Goal: Information Seeking & Learning: Learn about a topic

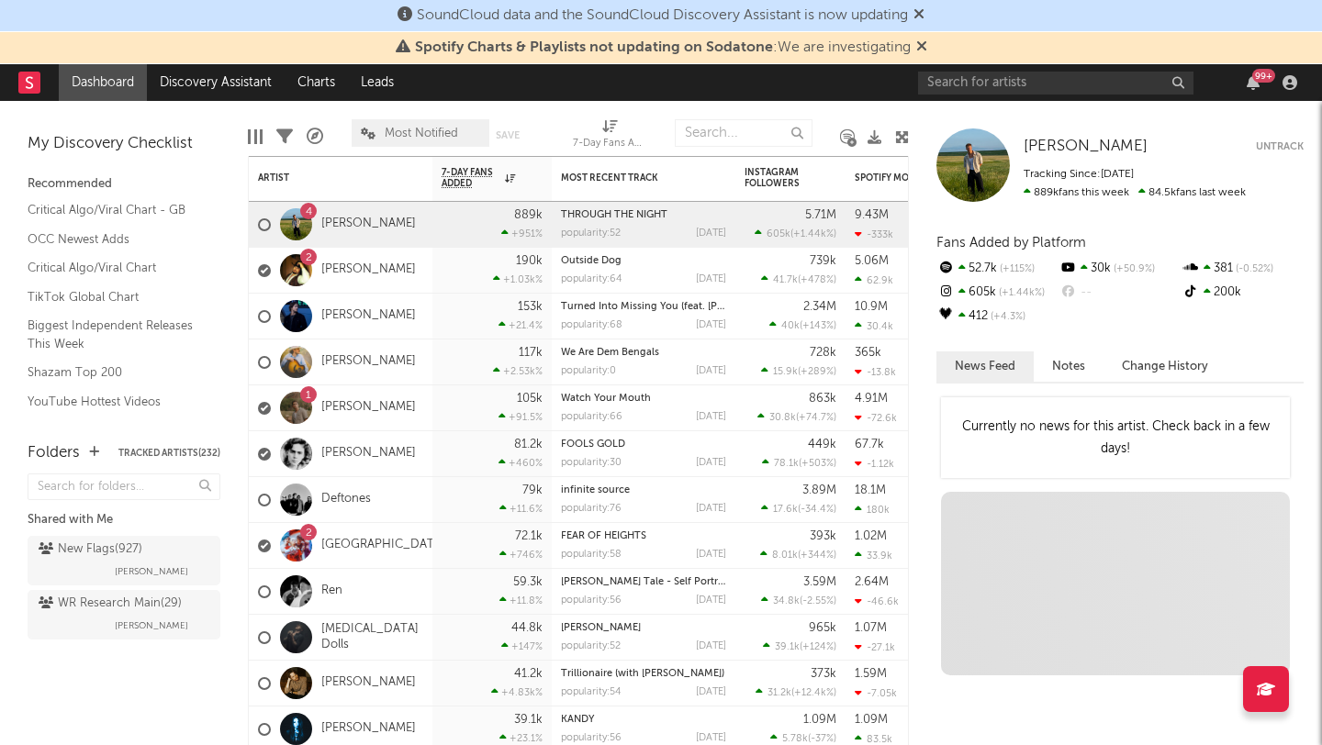
click at [924, 48] on icon at bounding box center [921, 46] width 11 height 15
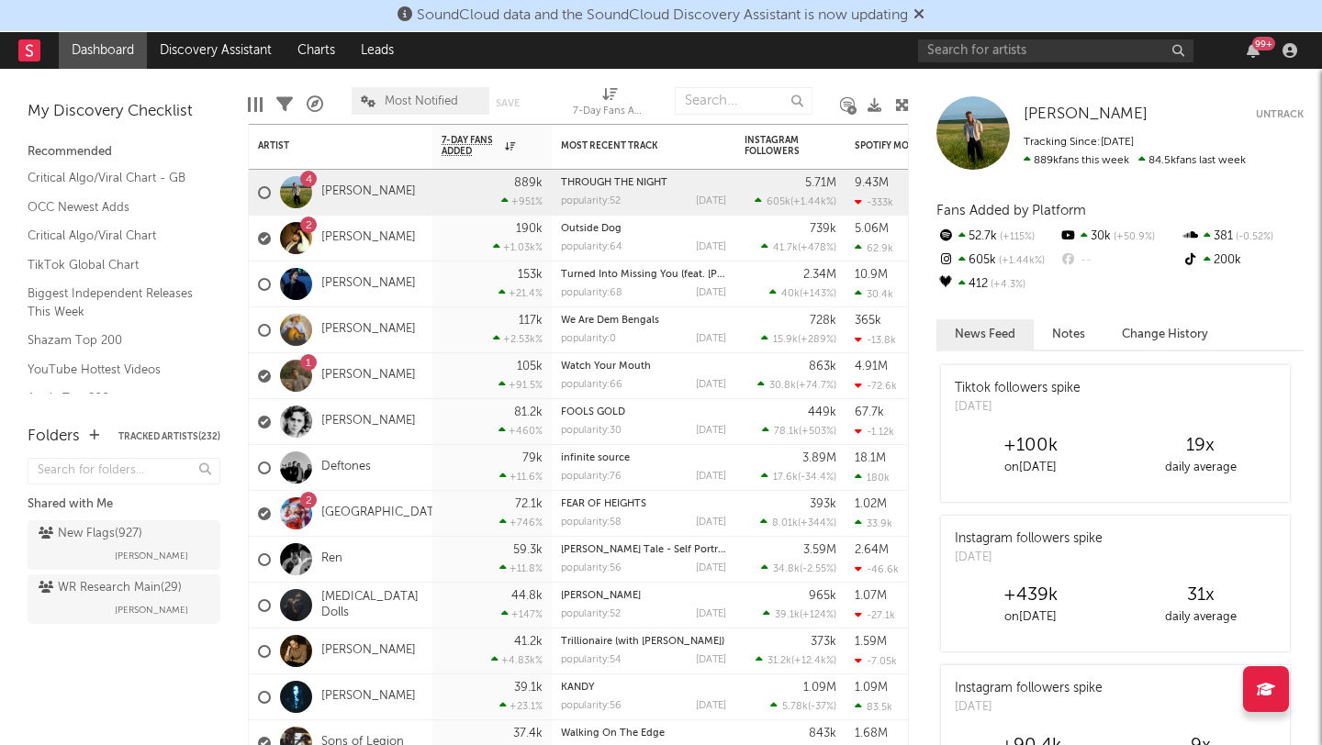
click at [924, 14] on icon at bounding box center [918, 13] width 11 height 15
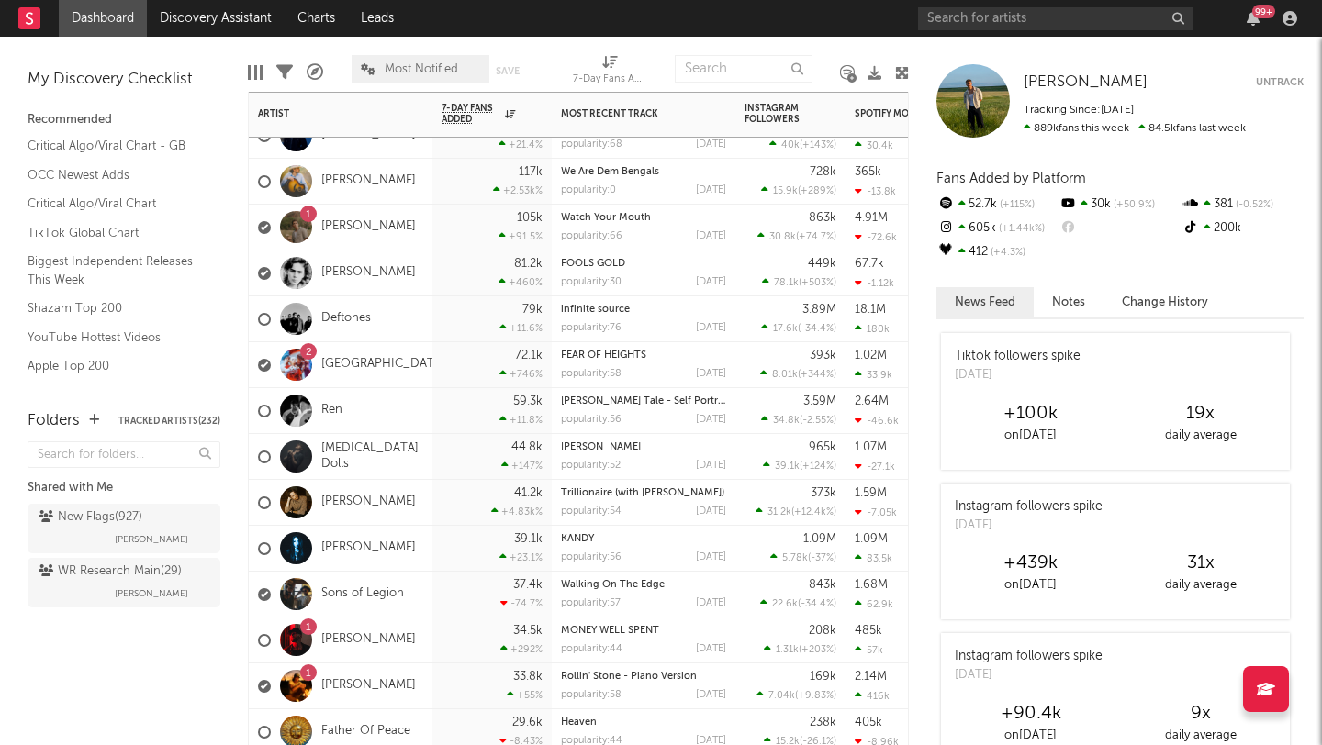
click at [677, 585] on div "Walking On The Edge" at bounding box center [643, 585] width 165 height 10
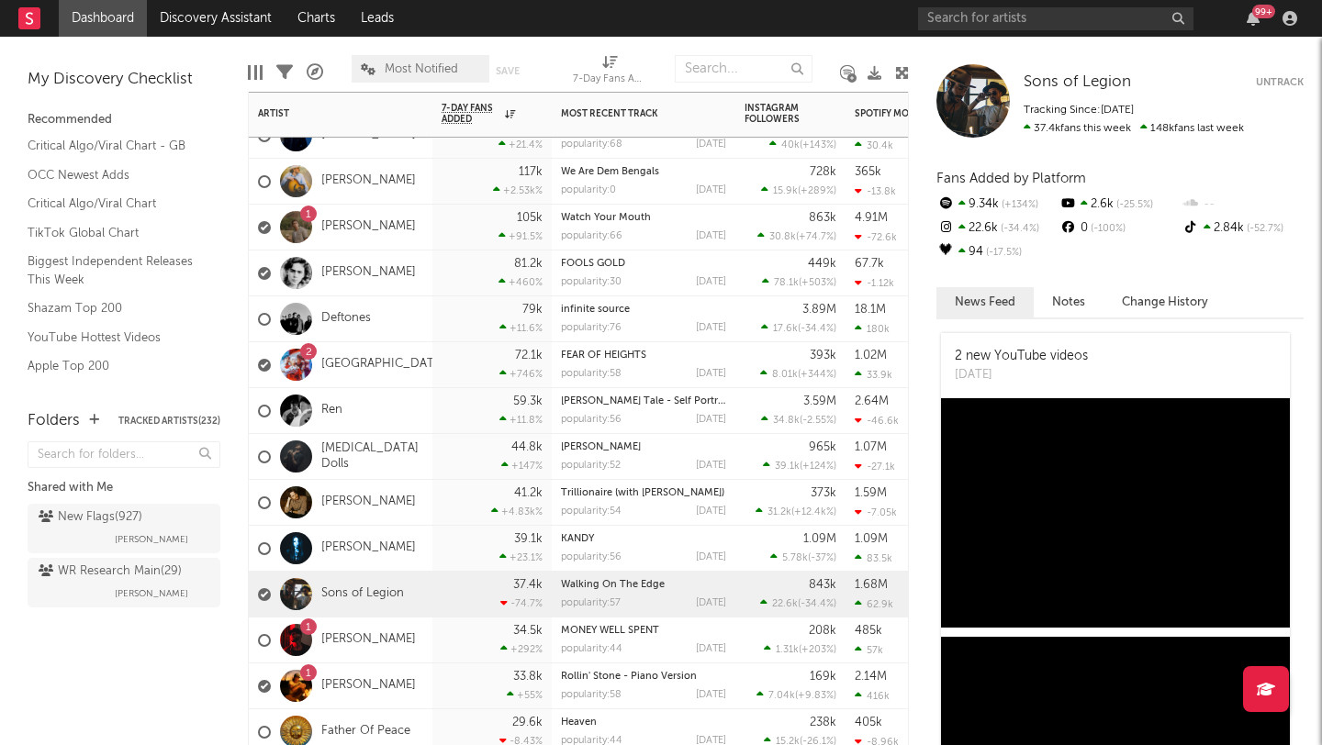
click at [393, 585] on div "Sons of Legion" at bounding box center [331, 594] width 146 height 53
click at [389, 595] on link "Sons of Legion" at bounding box center [362, 595] width 83 height 16
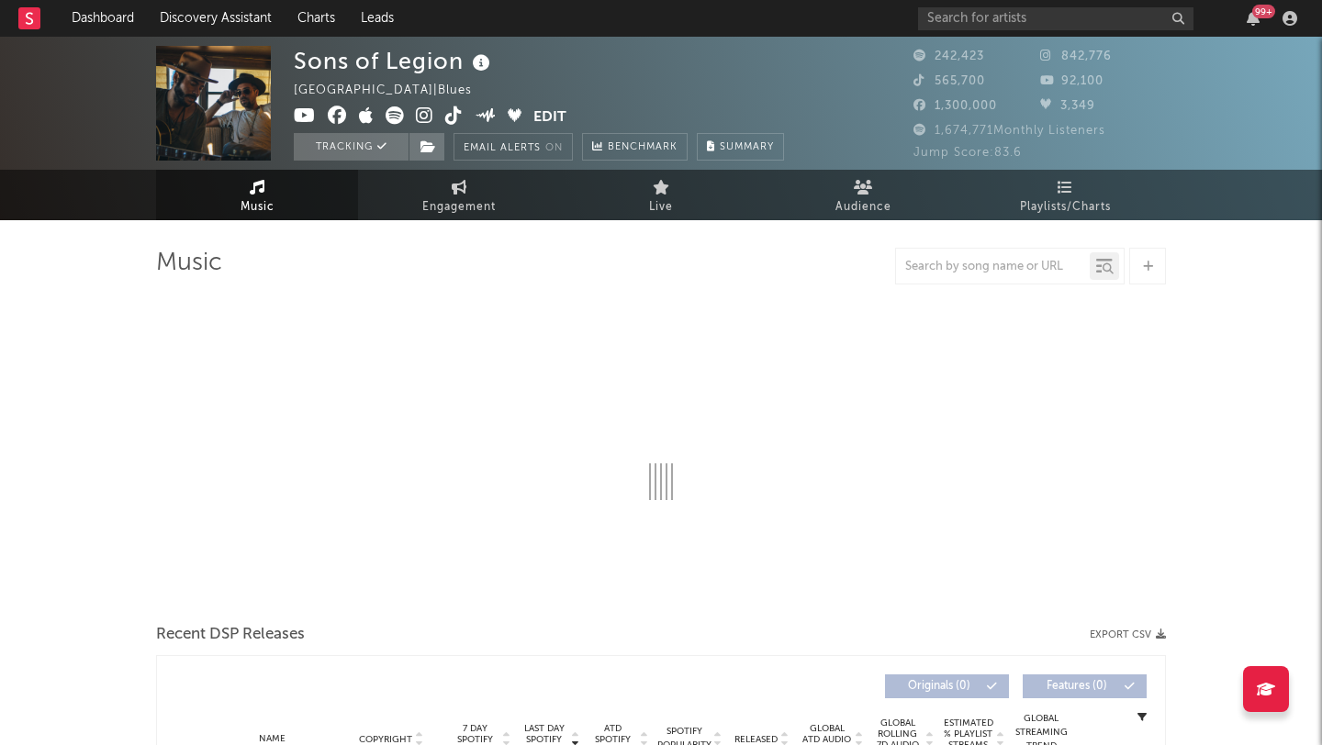
select select "6m"
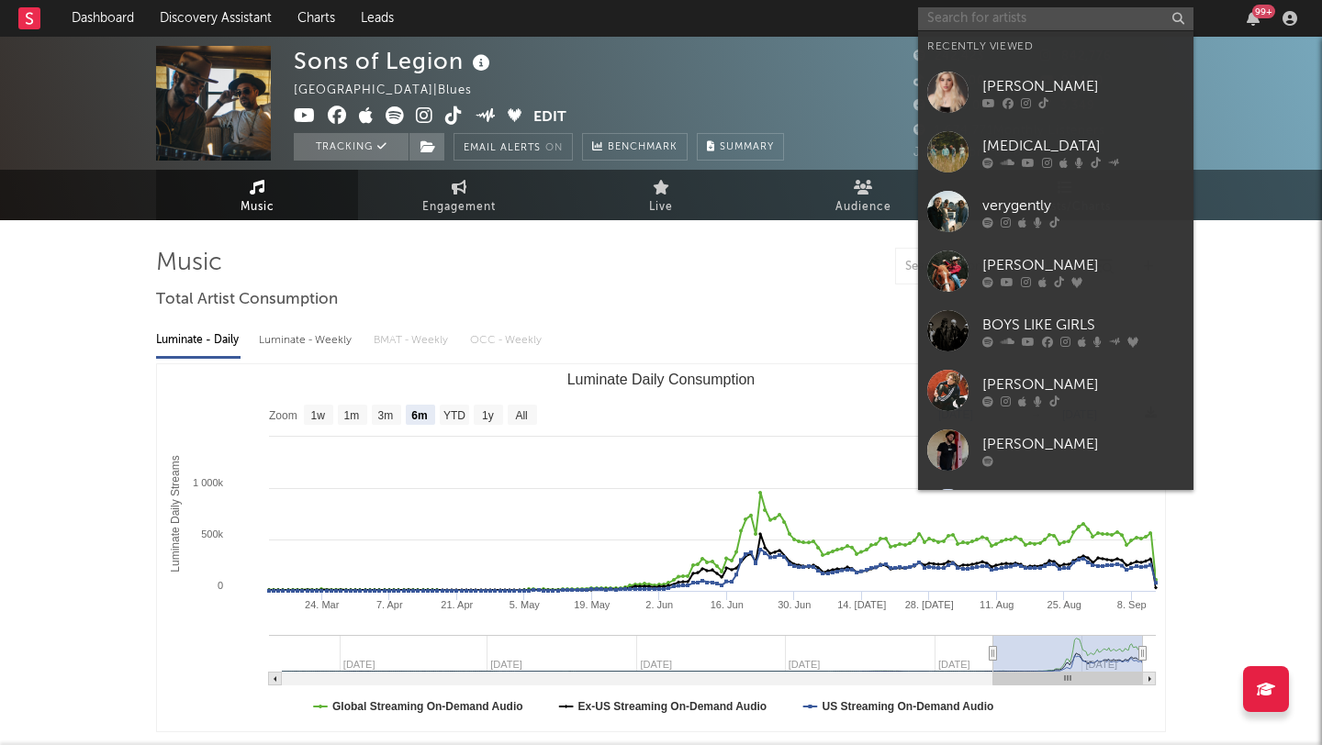
click at [964, 23] on input "text" at bounding box center [1055, 18] width 275 height 23
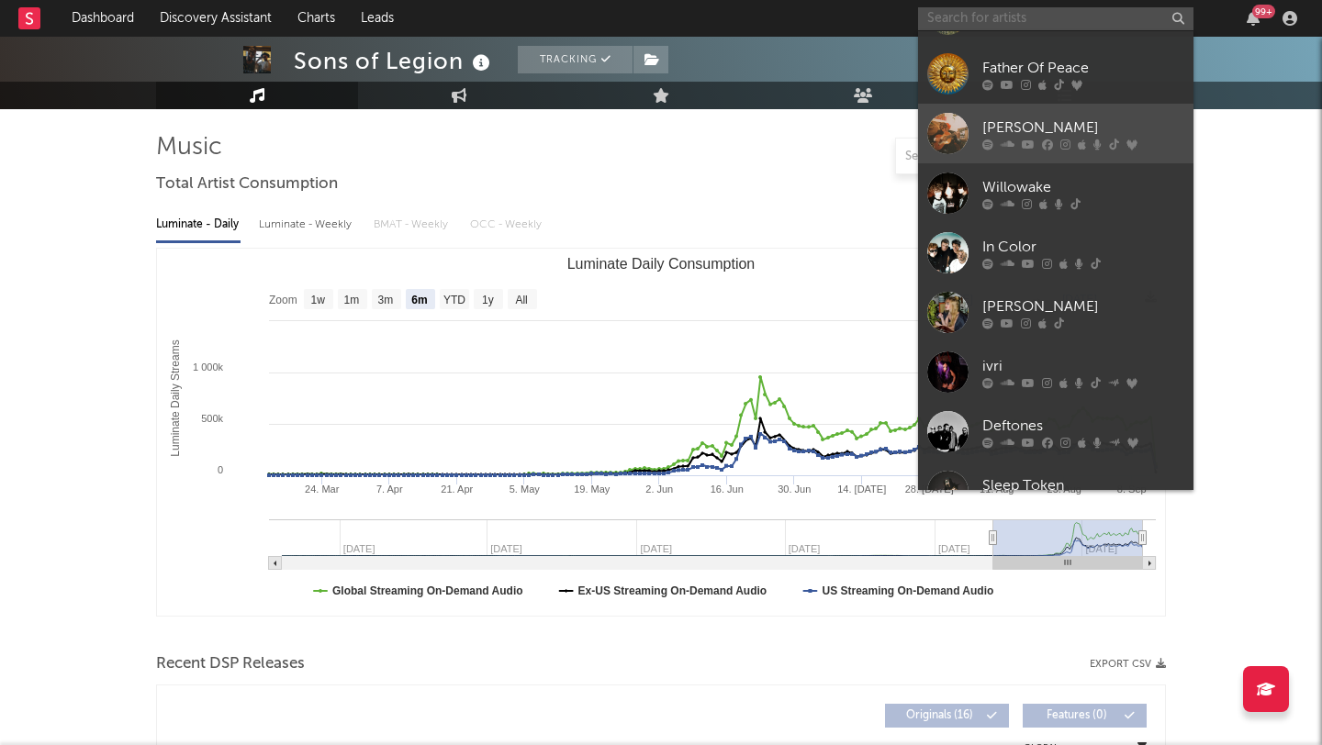
scroll to position [679, 0]
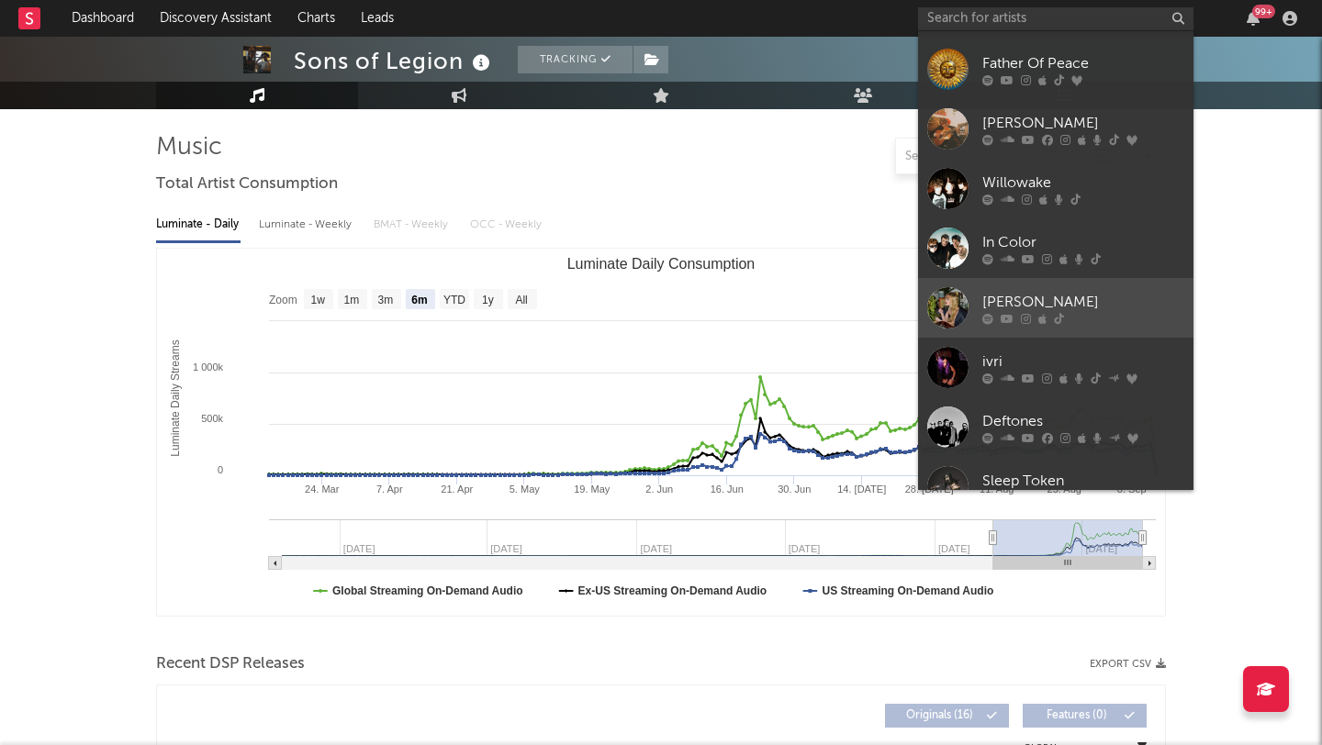
click at [1091, 294] on div "[PERSON_NAME]" at bounding box center [1083, 302] width 202 height 22
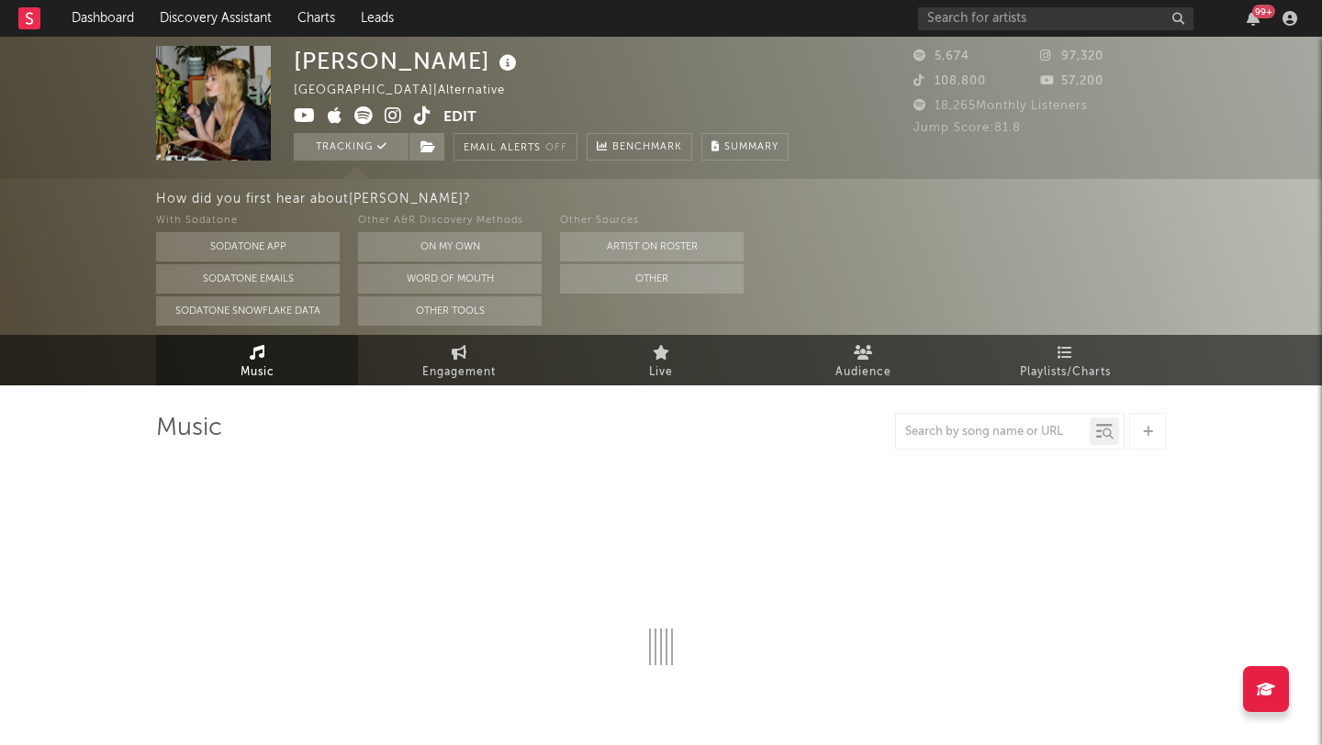
select select "1w"
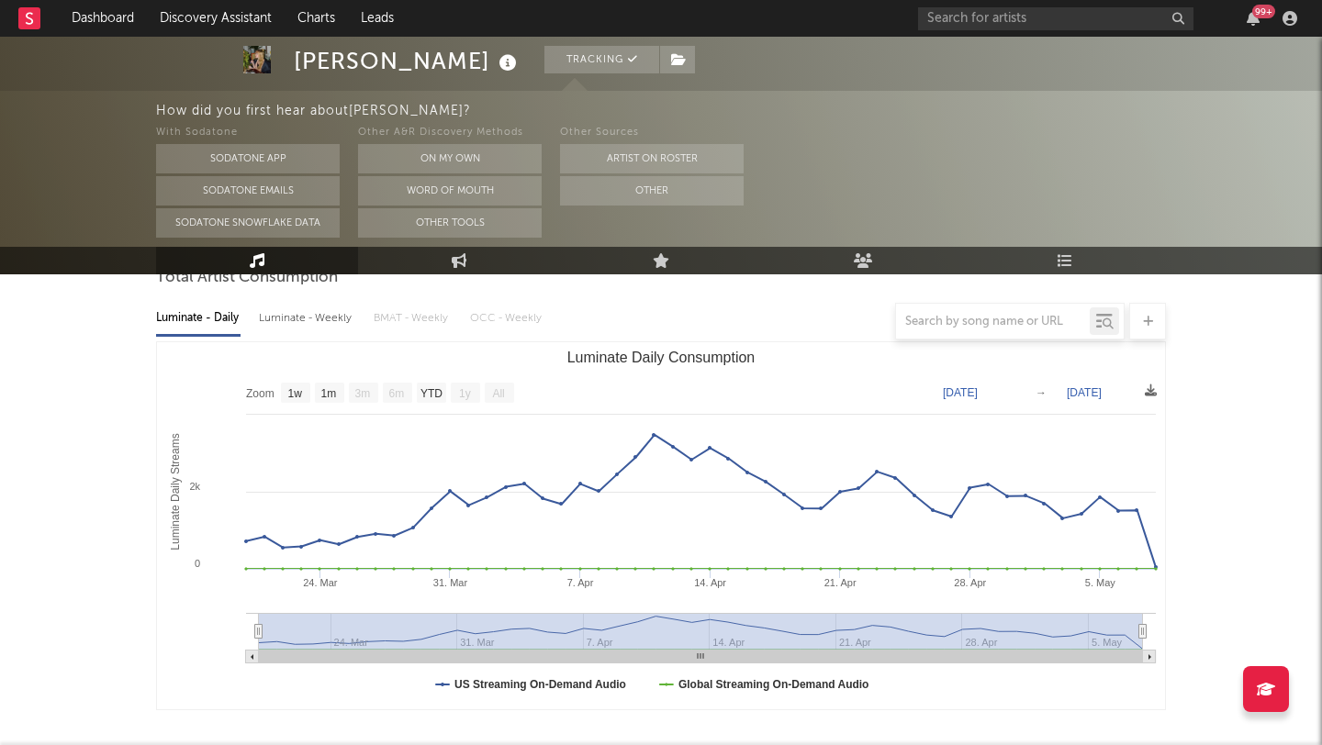
scroll to position [194, 0]
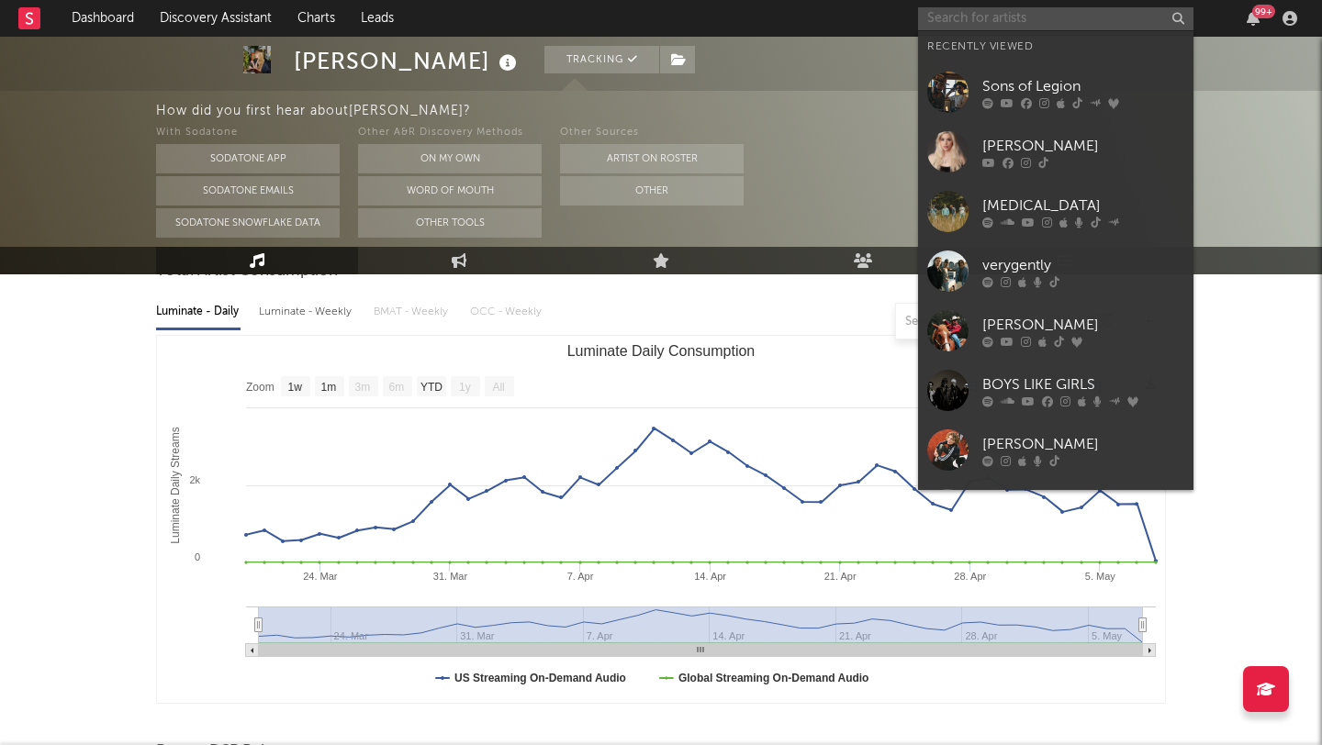
click at [979, 20] on input "text" at bounding box center [1055, 18] width 275 height 23
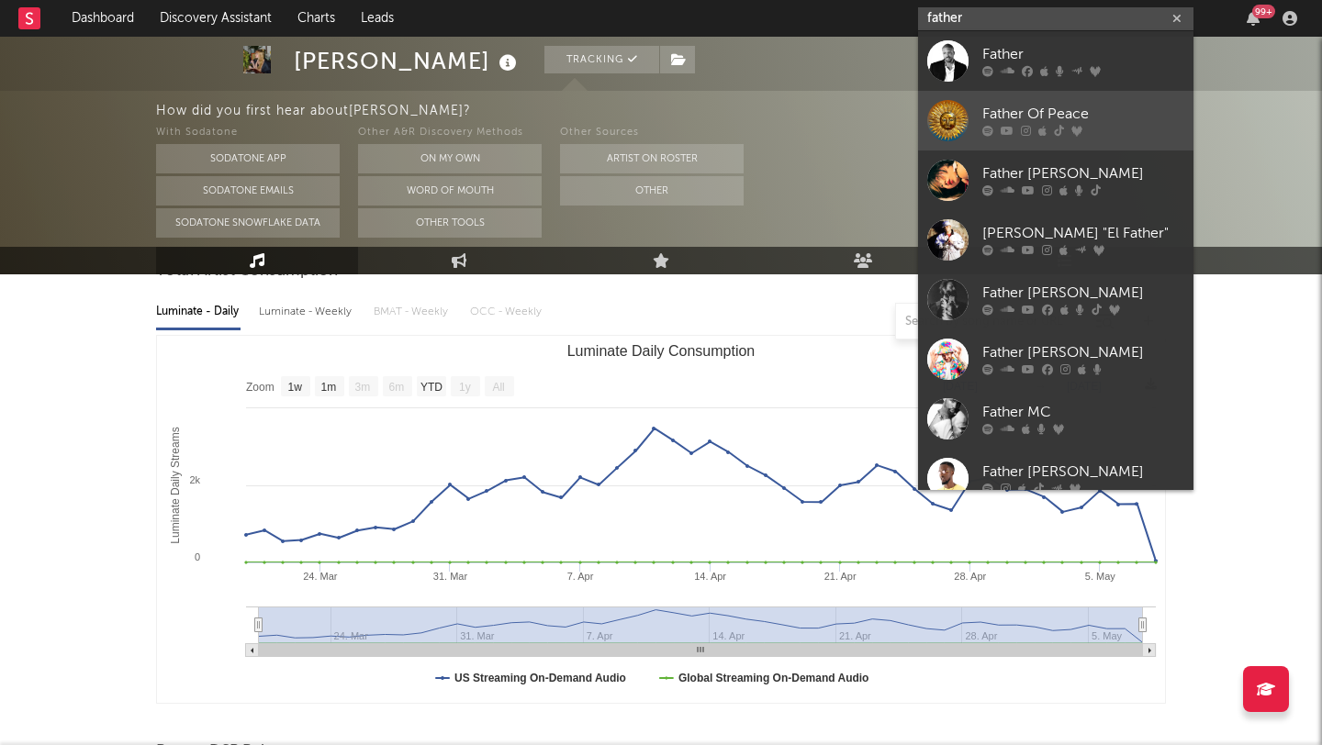
type input "father"
click at [1055, 111] on div "Father Of Peace" at bounding box center [1083, 115] width 202 height 22
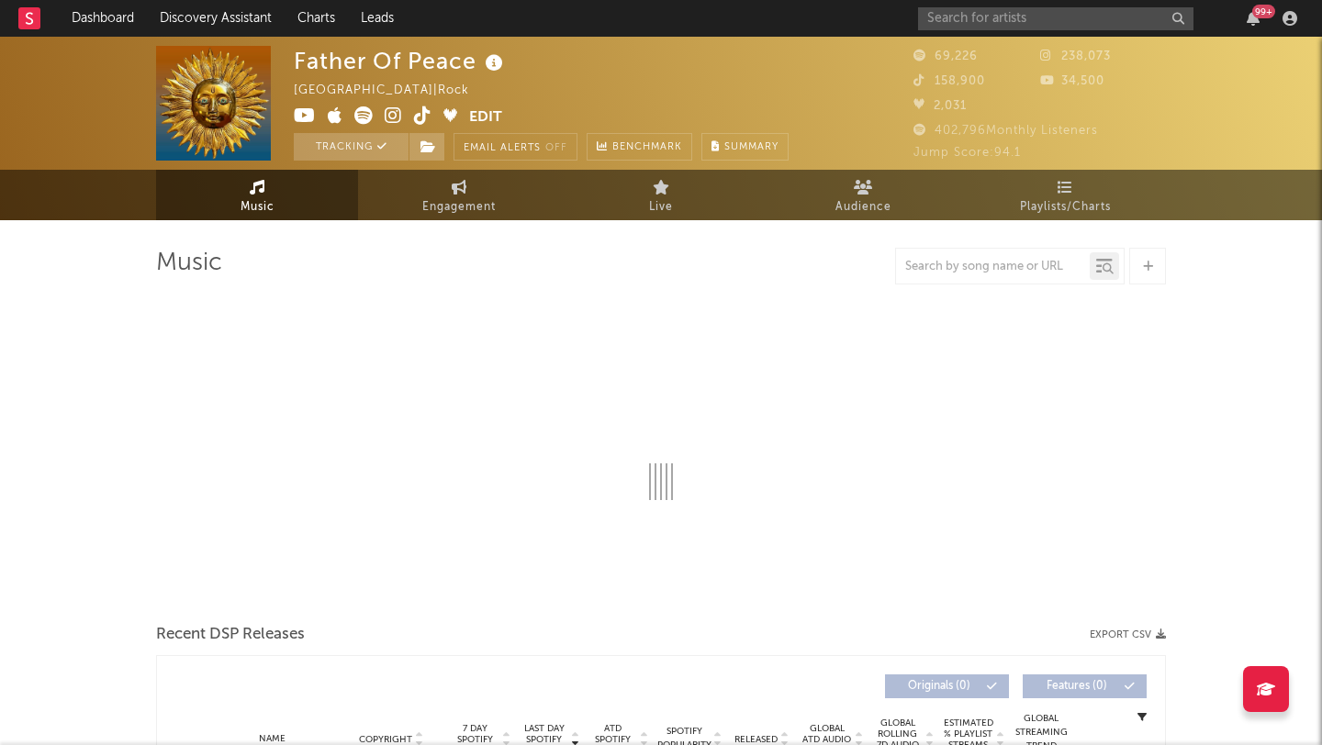
select select "6m"
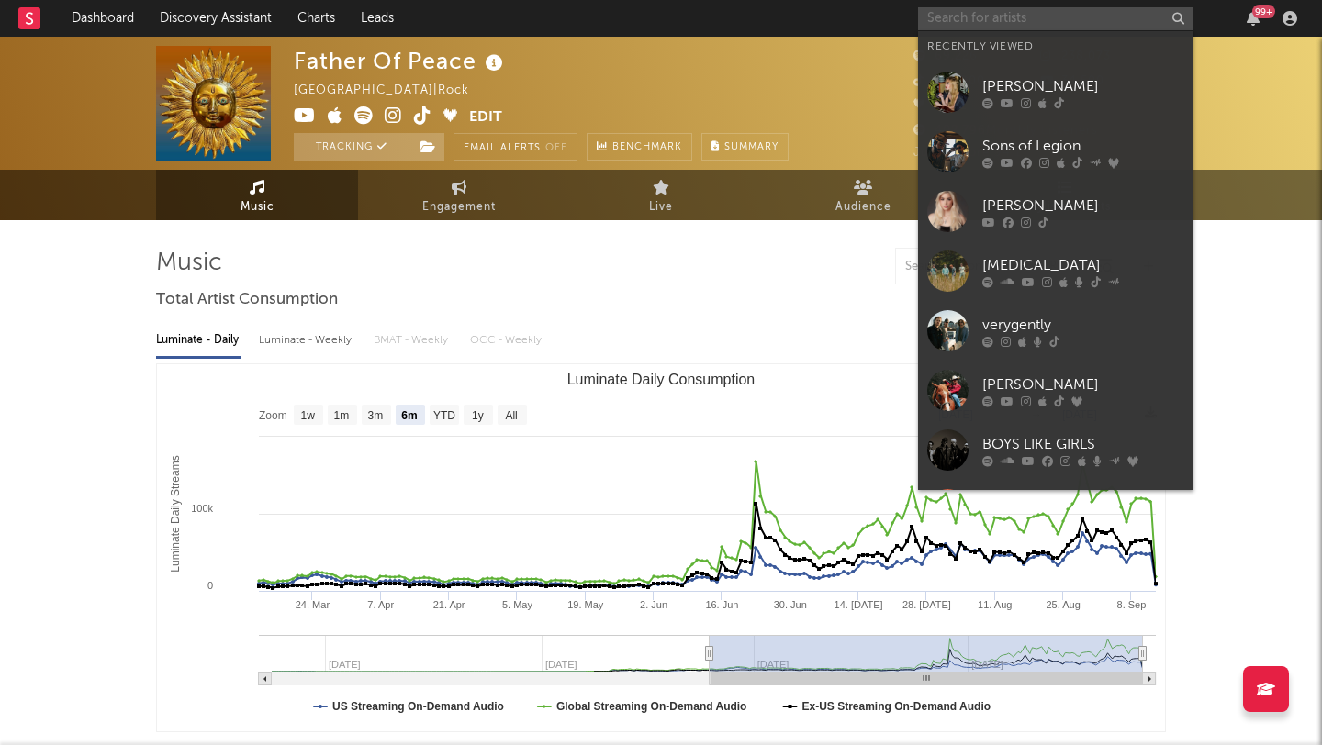
click at [985, 20] on input "text" at bounding box center [1055, 18] width 275 height 23
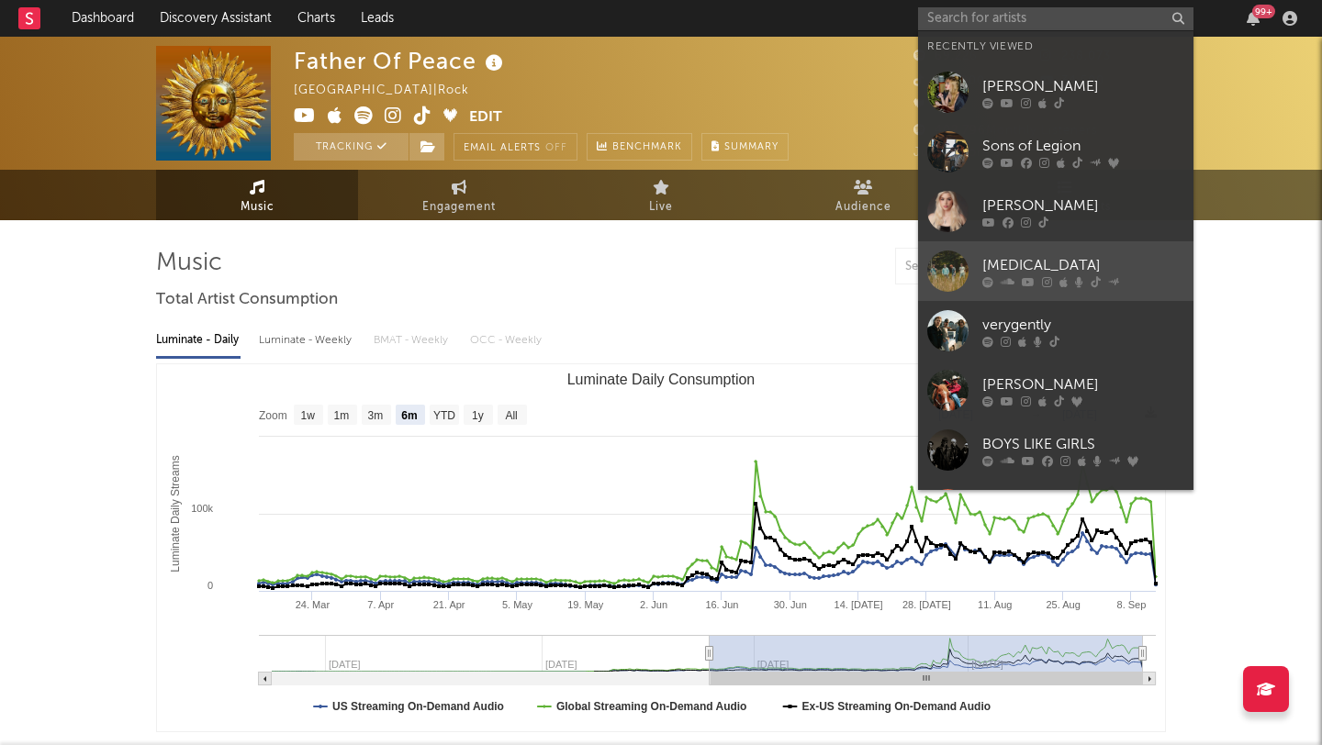
click at [1125, 250] on link "[MEDICAL_DATA]" at bounding box center [1055, 271] width 275 height 60
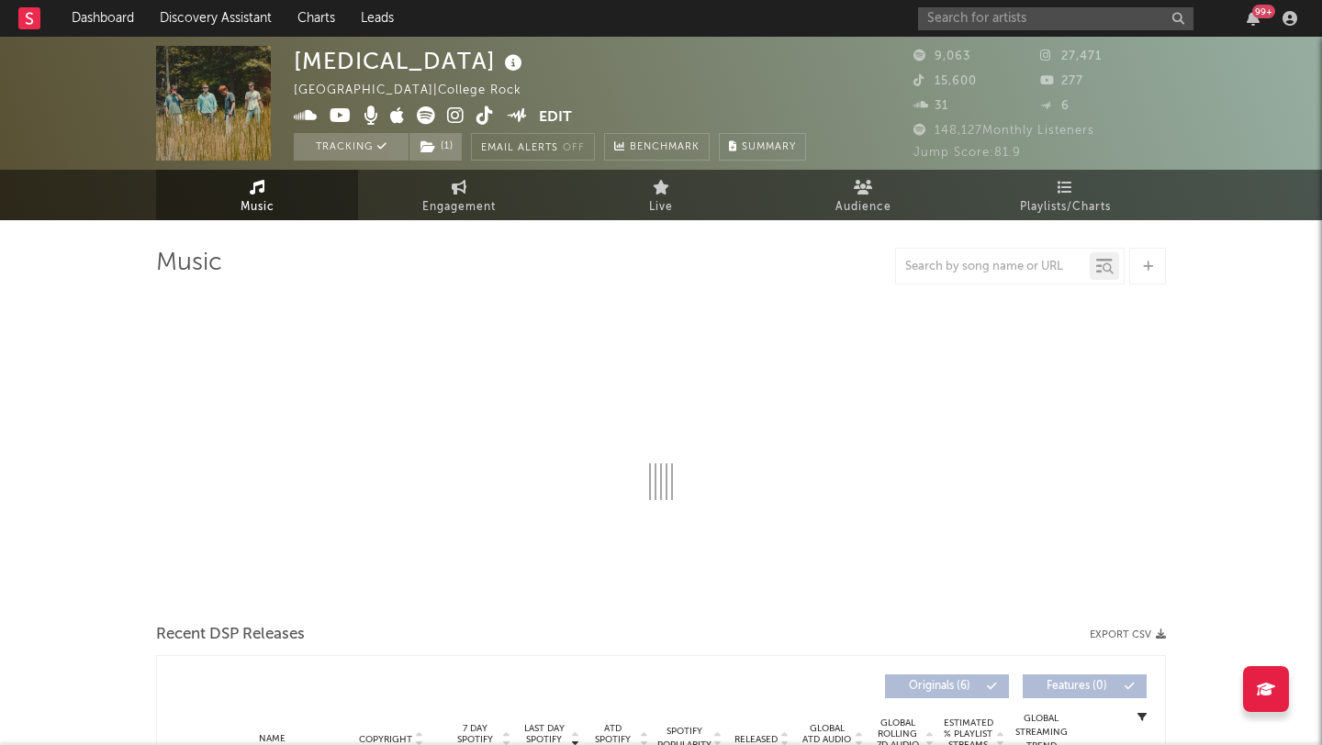
select select "6m"
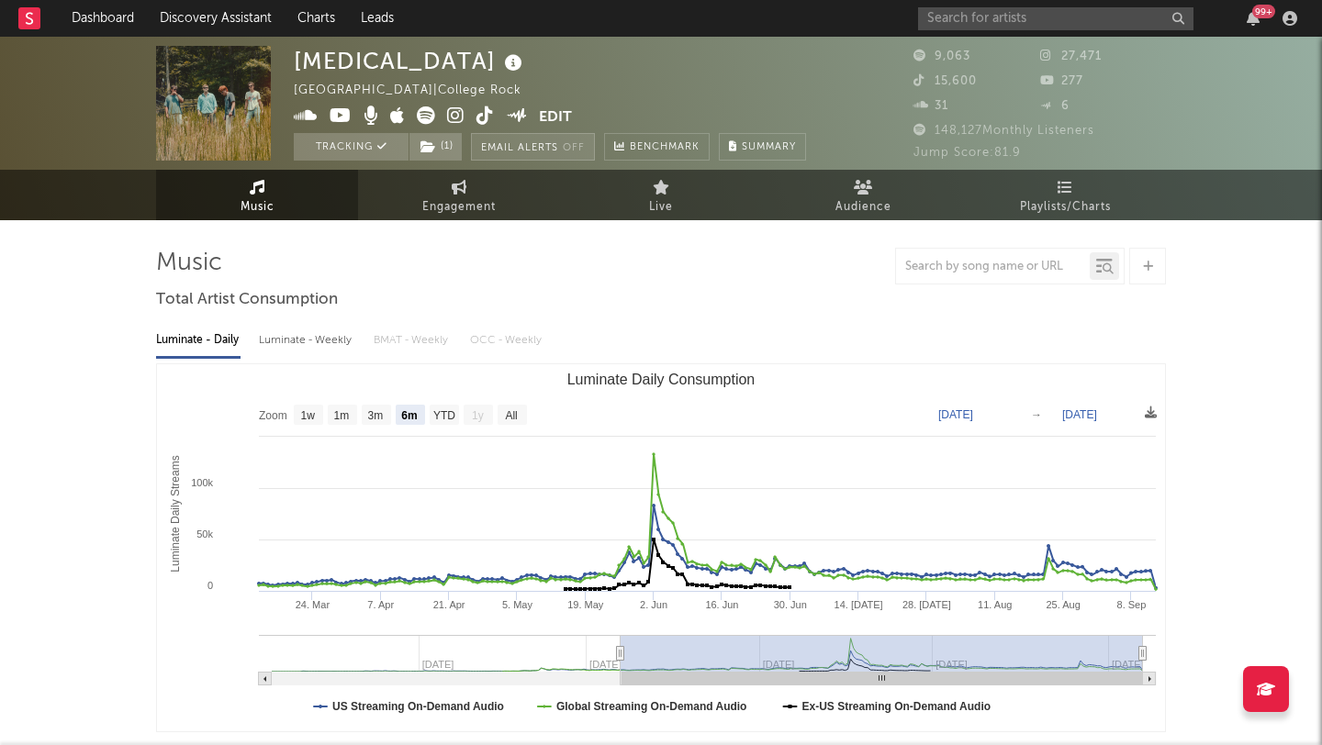
click at [521, 158] on button "Email Alerts Off" at bounding box center [533, 147] width 124 height 28
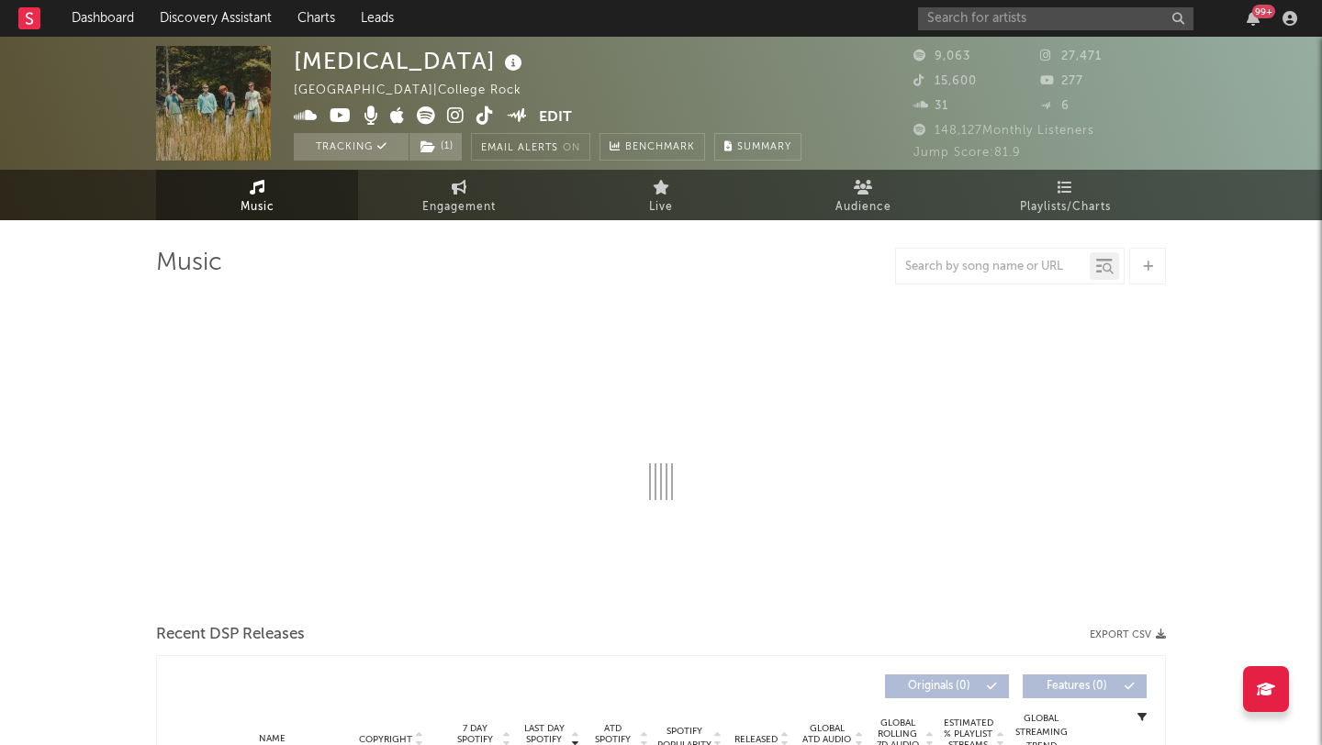
select select "6m"
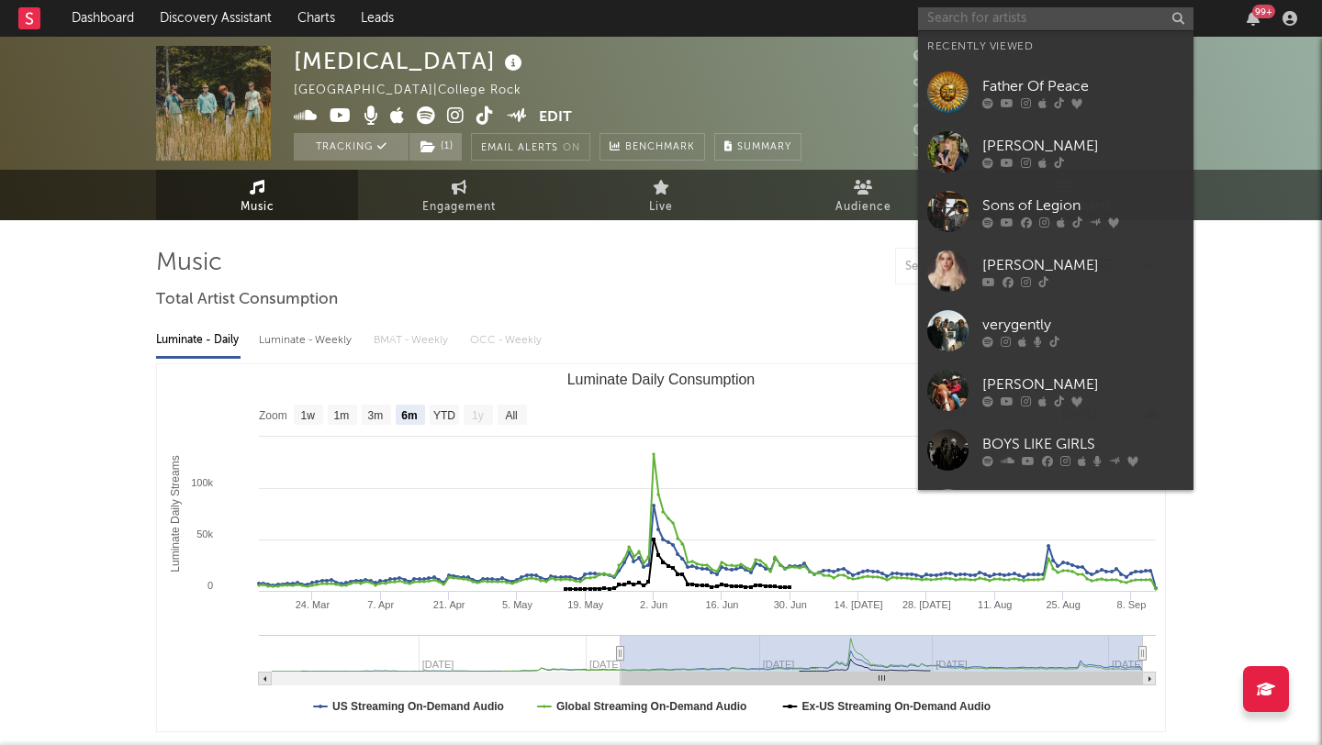
click at [1009, 17] on input "text" at bounding box center [1055, 18] width 275 height 23
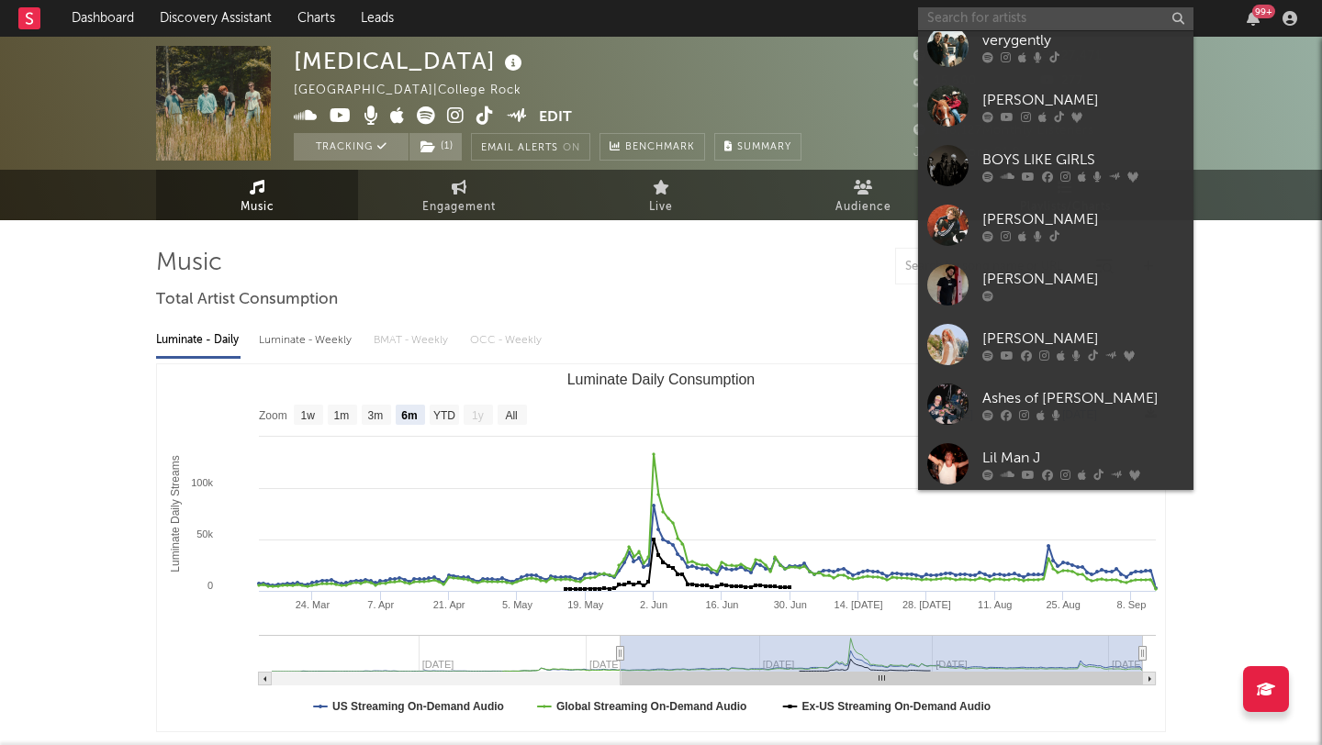
scroll to position [325, 0]
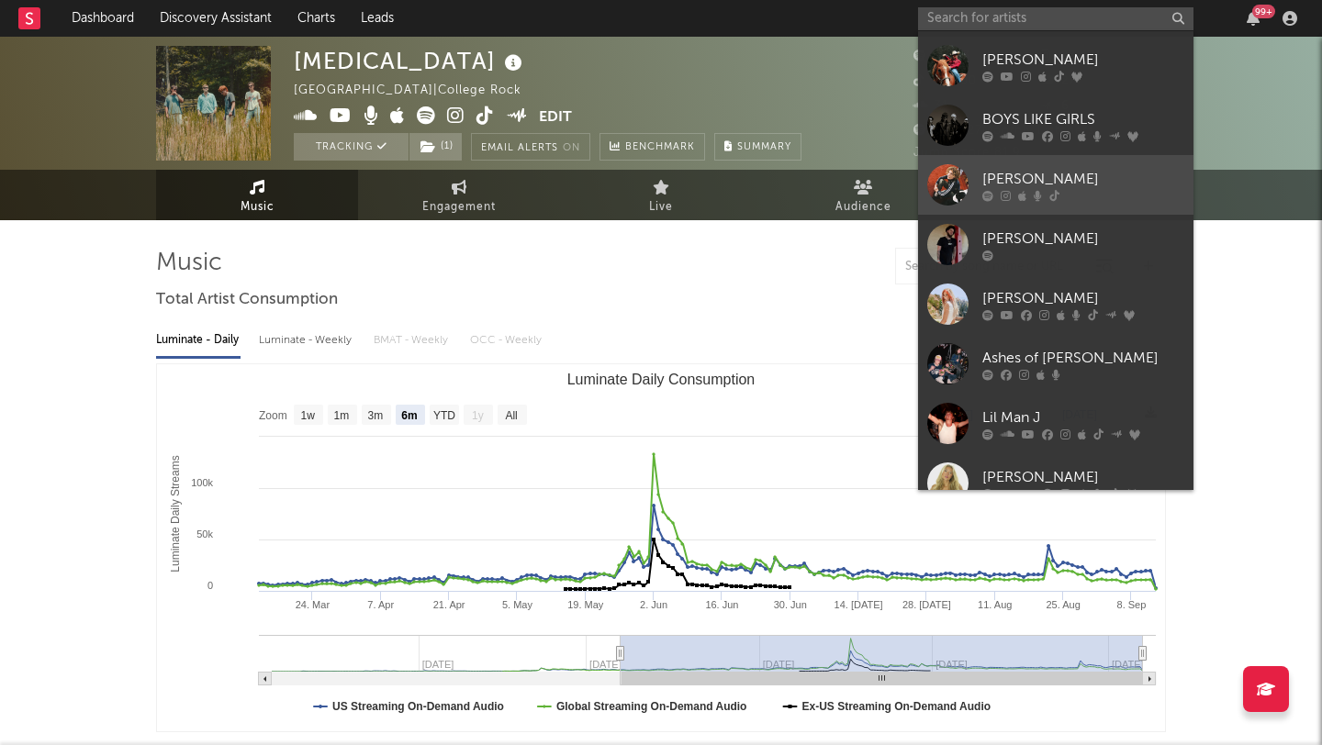
click at [1122, 171] on div "[PERSON_NAME]" at bounding box center [1083, 179] width 202 height 22
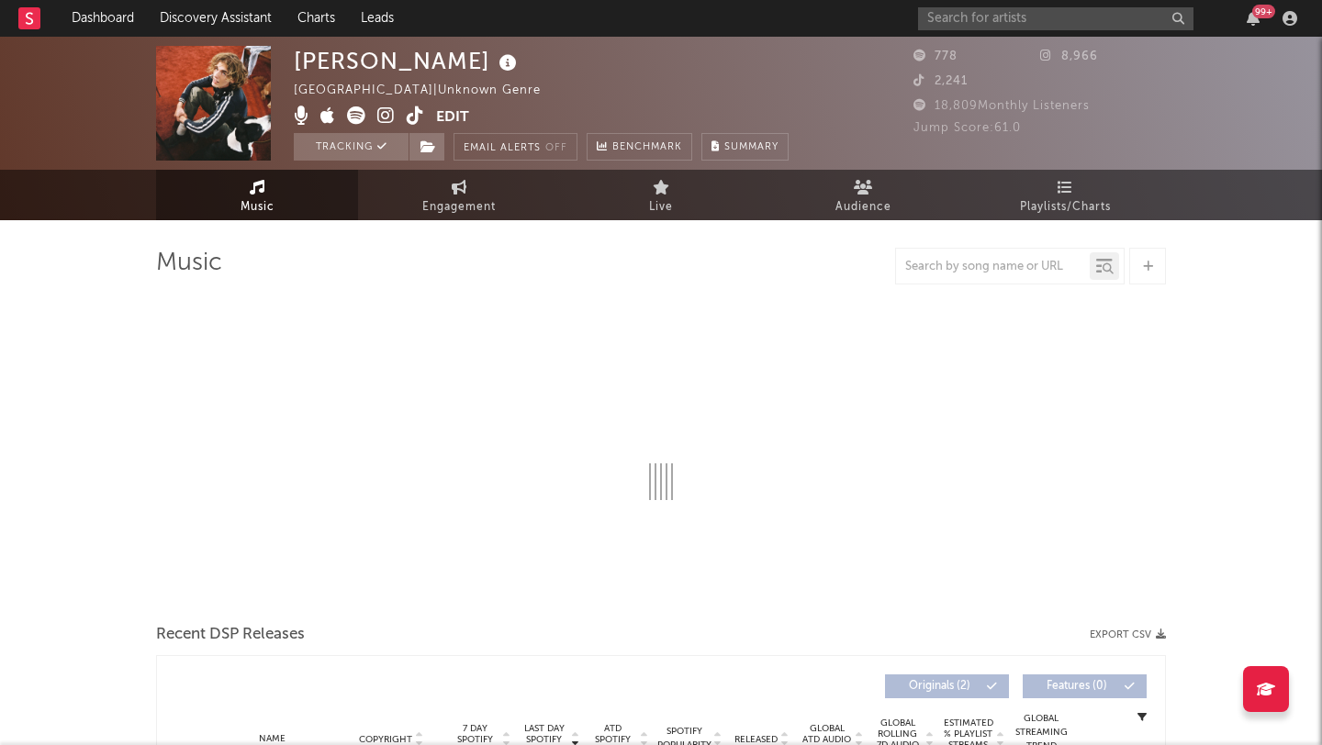
select select "1w"
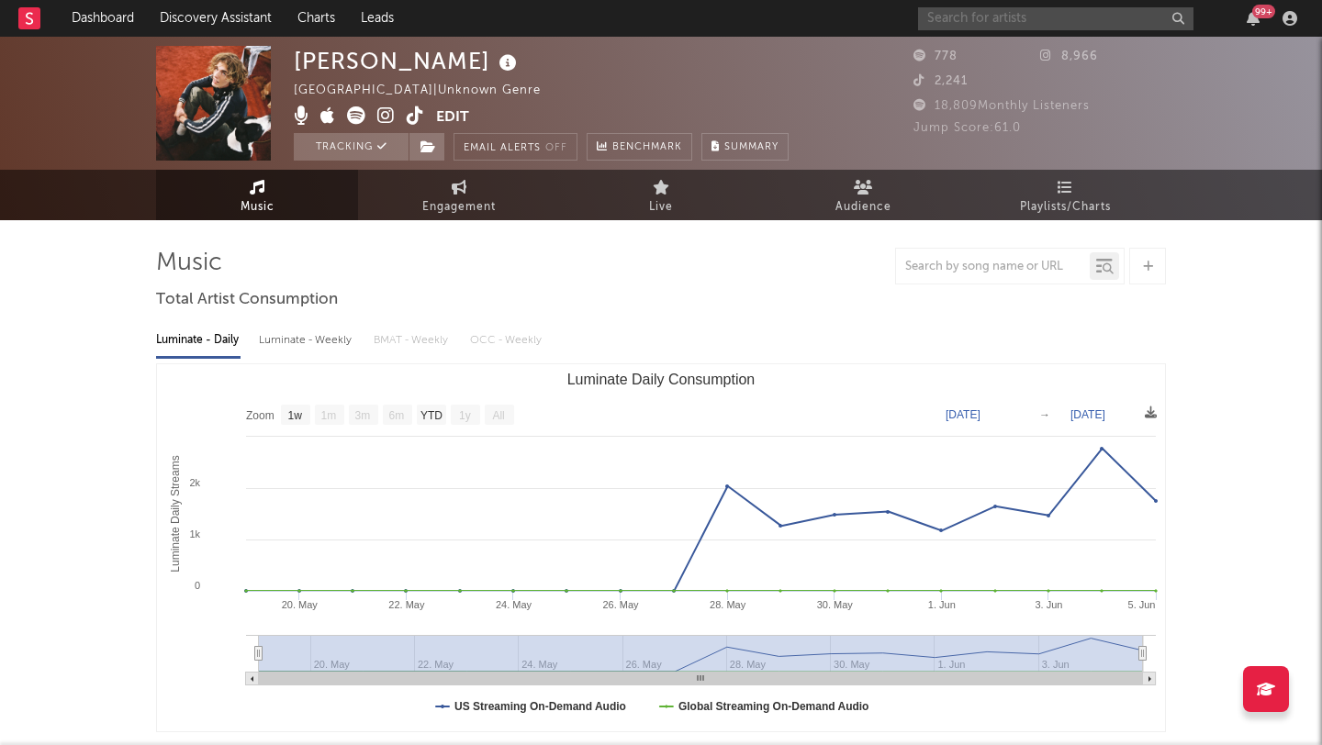
click at [988, 15] on input "text" at bounding box center [1055, 18] width 275 height 23
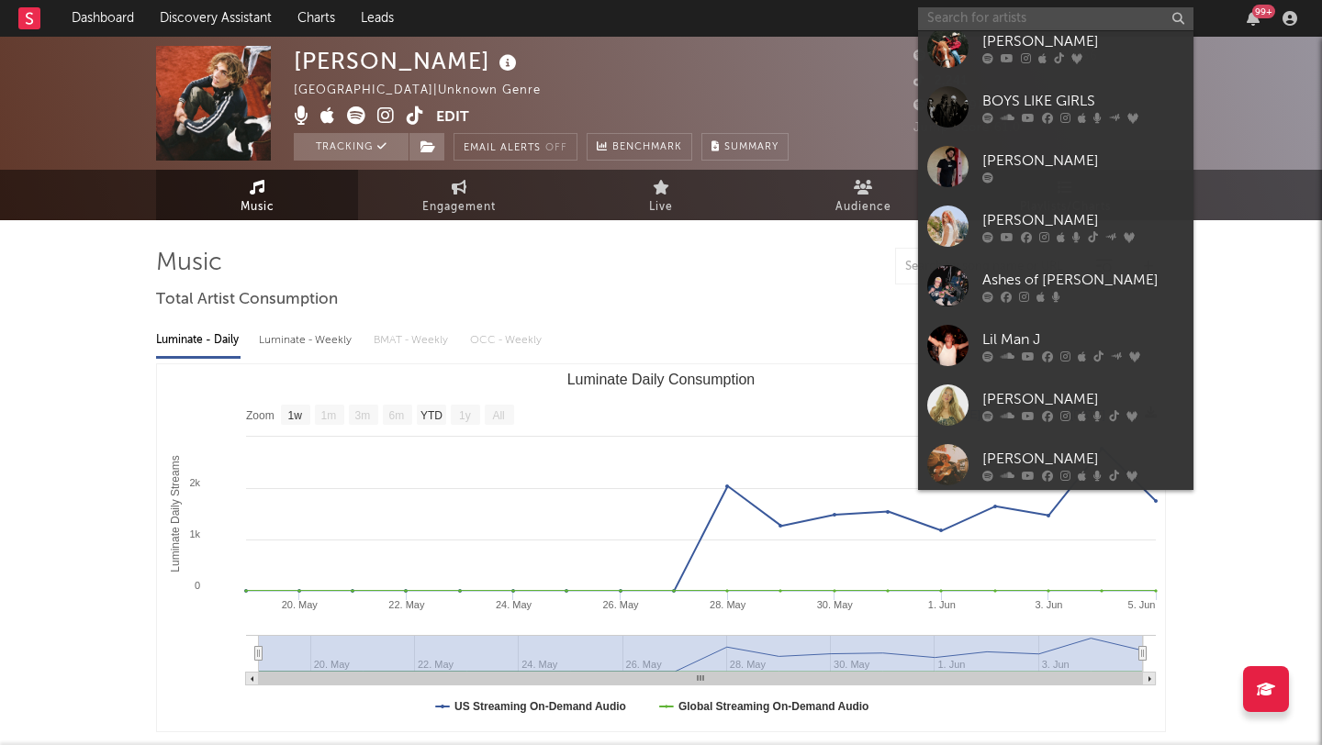
scroll to position [407, 0]
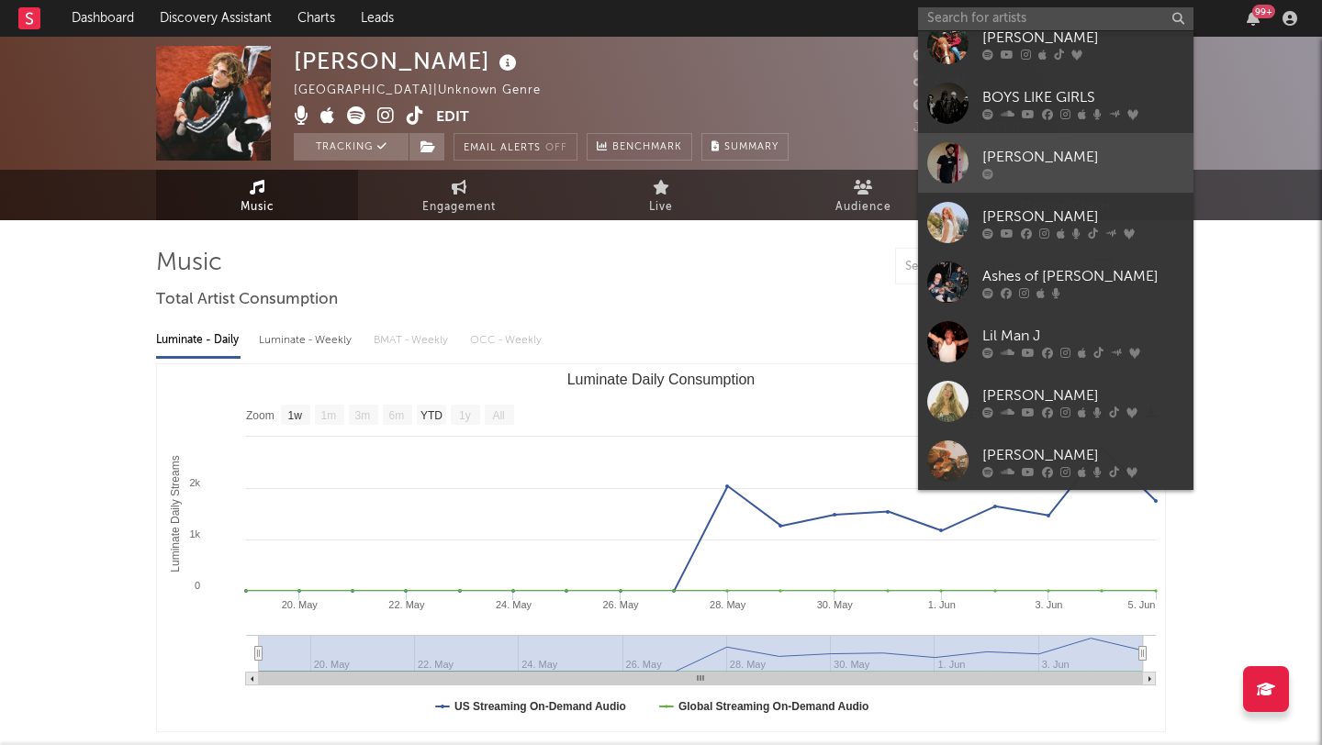
click at [1141, 141] on link "[PERSON_NAME]" at bounding box center [1055, 163] width 275 height 60
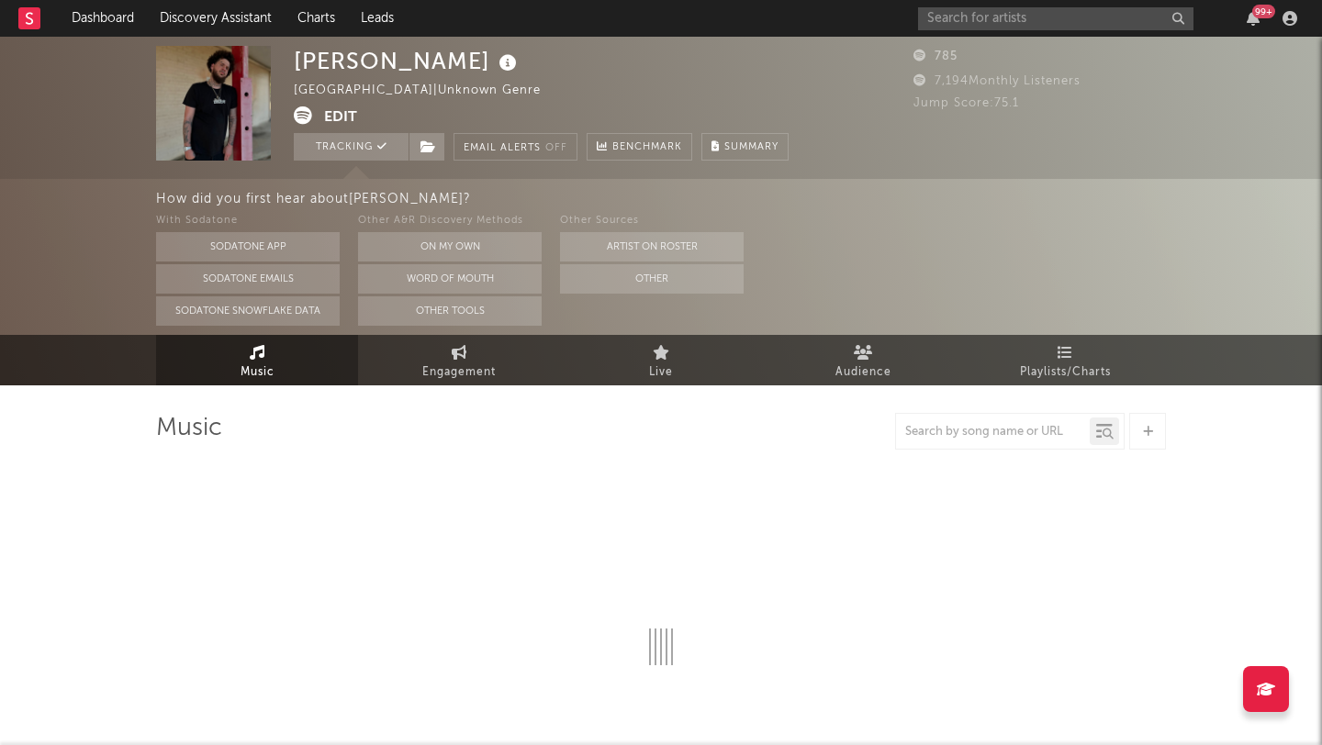
select select "1w"
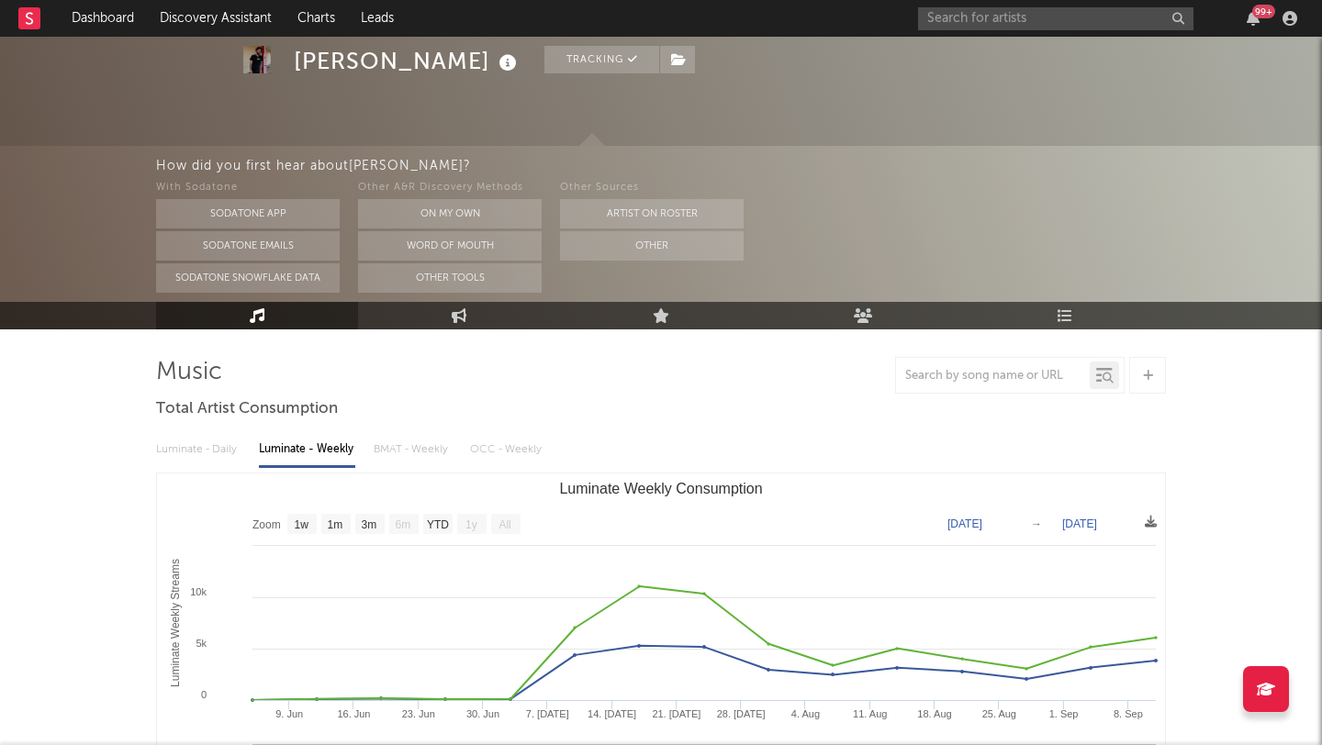
scroll to position [58, 0]
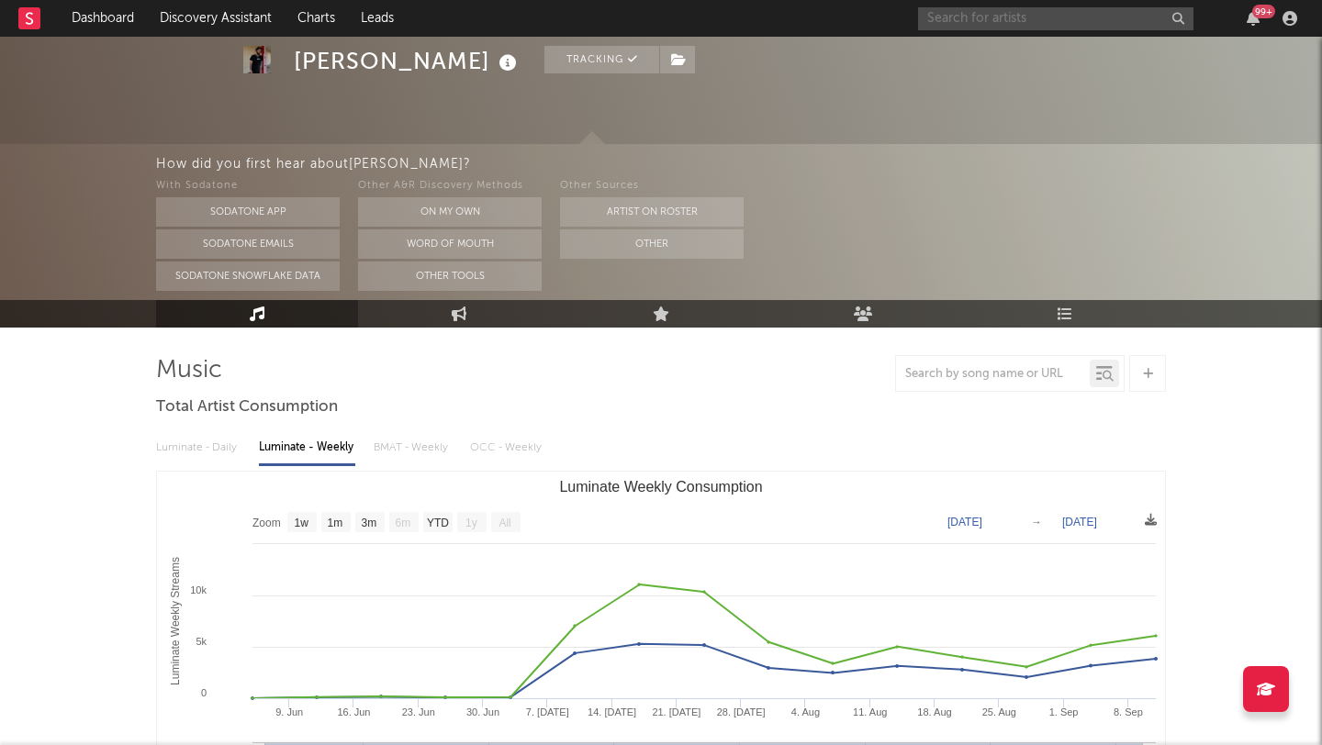
click at [969, 21] on input "text" at bounding box center [1055, 18] width 275 height 23
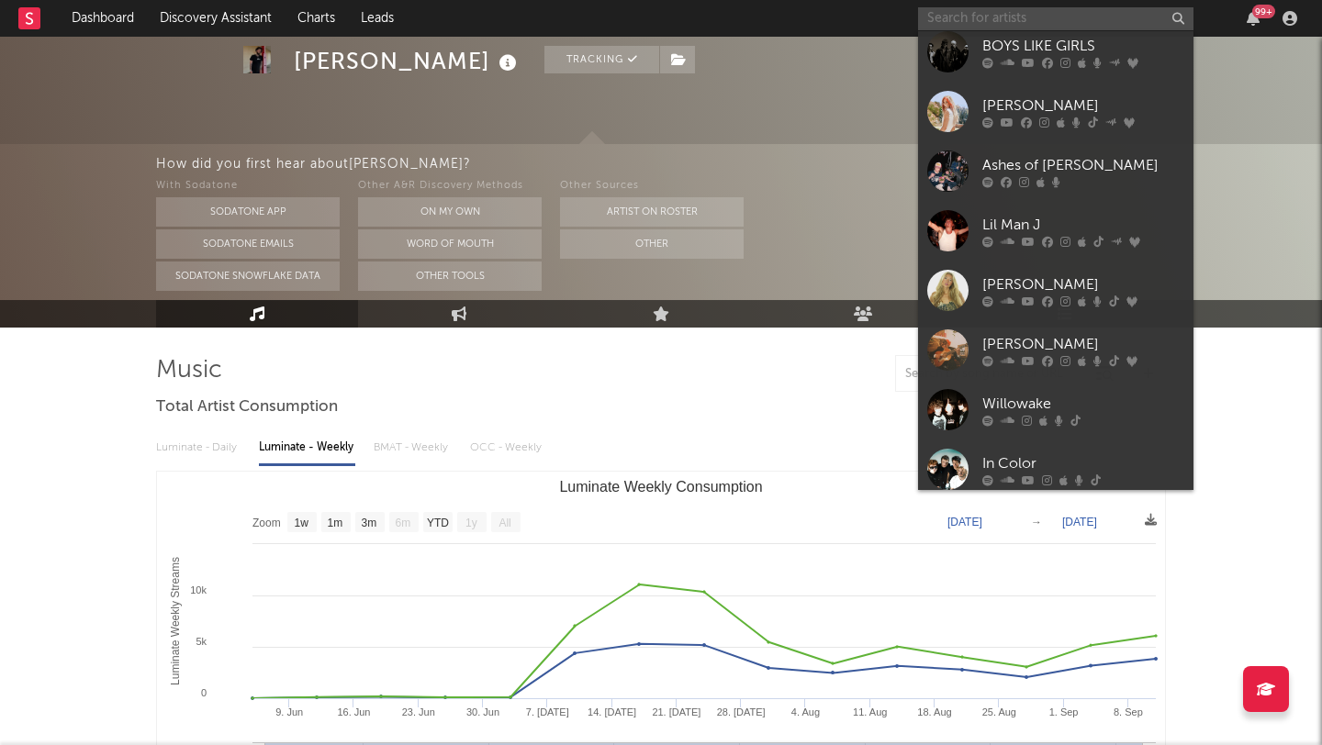
scroll to position [521, 0]
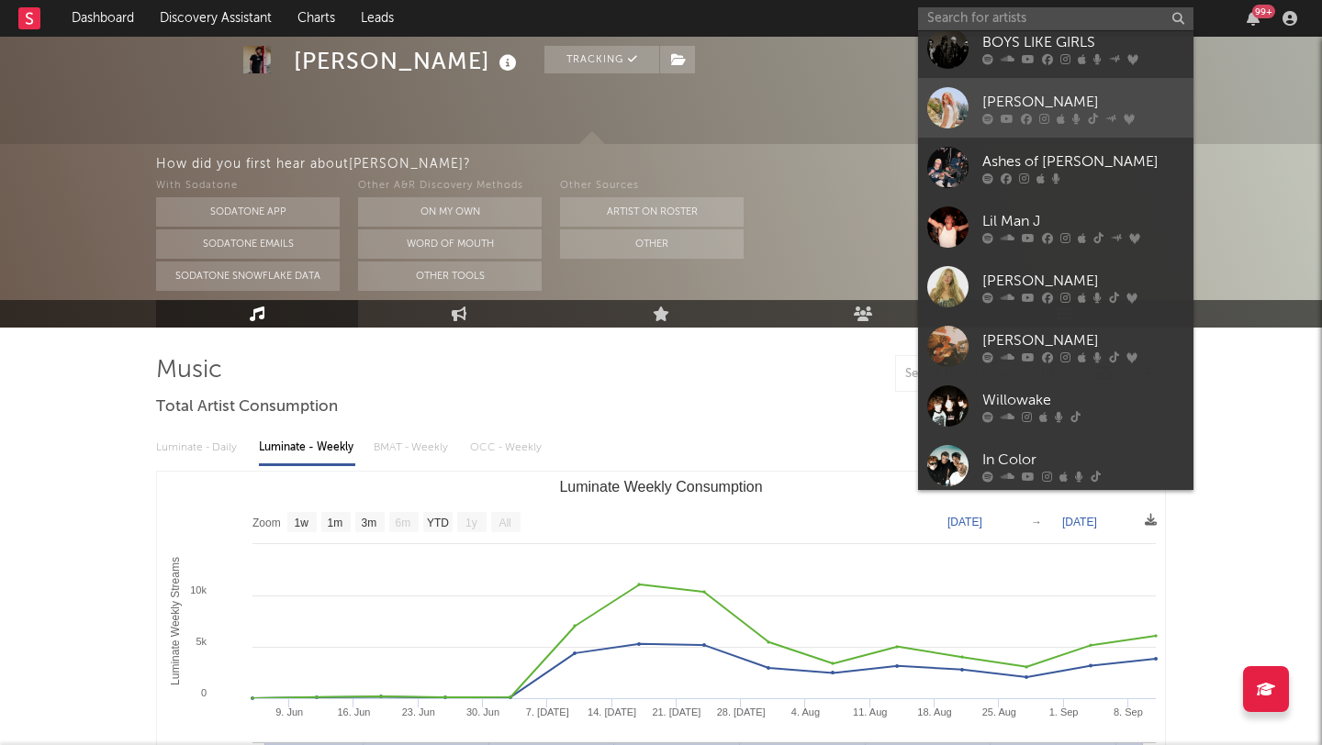
click at [1121, 97] on div "[PERSON_NAME]" at bounding box center [1083, 102] width 202 height 22
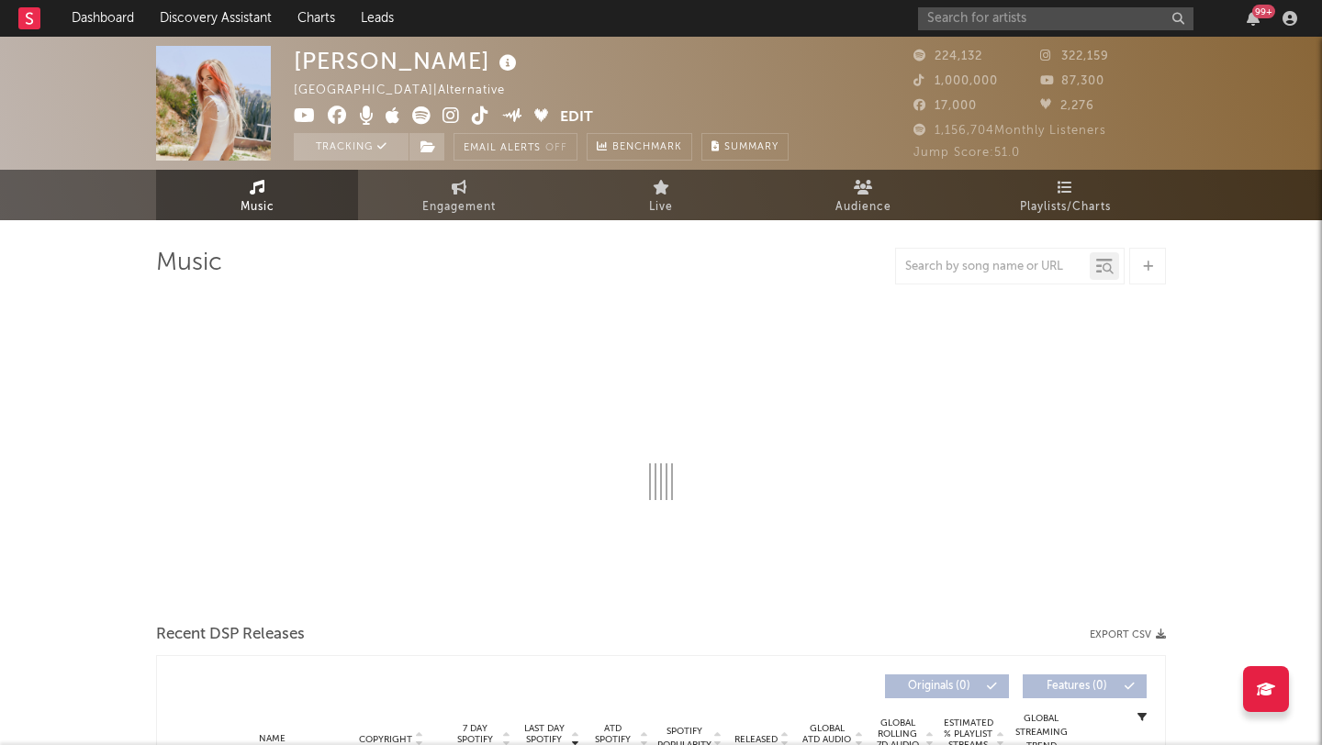
select select "6m"
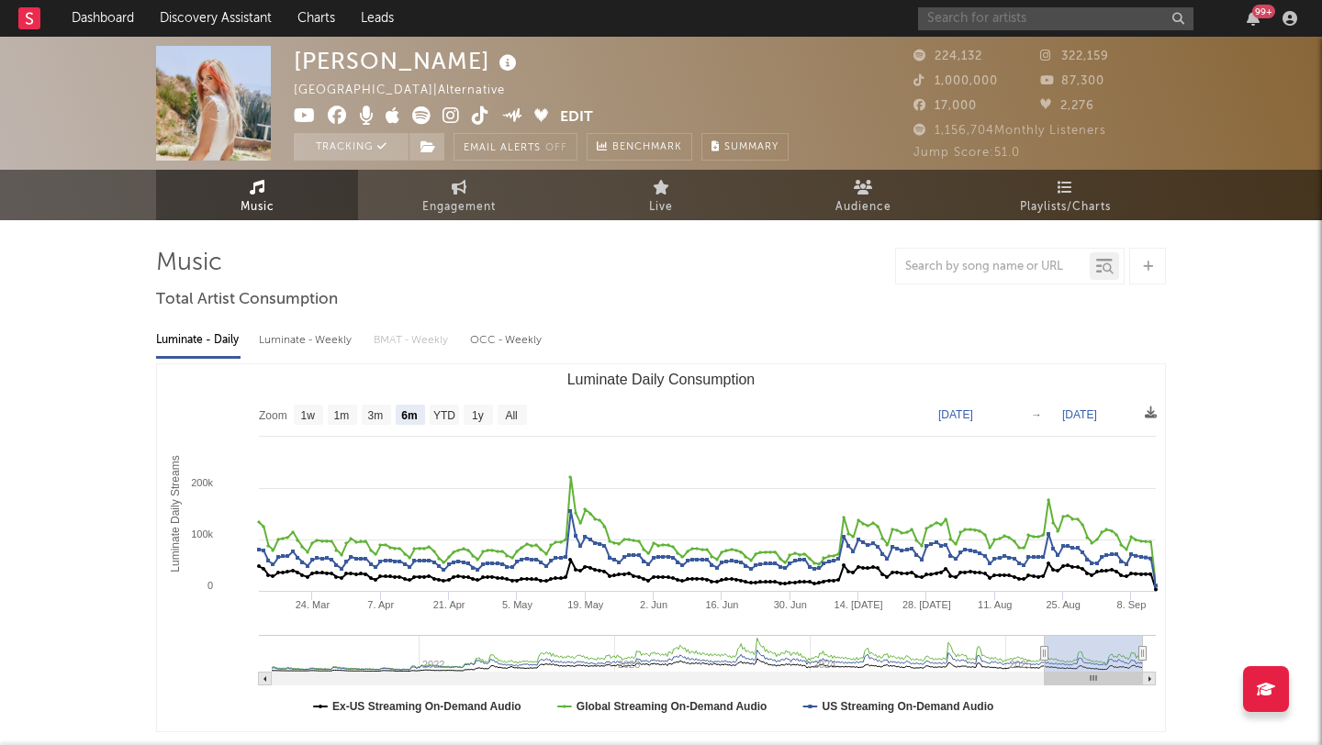
click at [982, 19] on input "text" at bounding box center [1055, 18] width 275 height 23
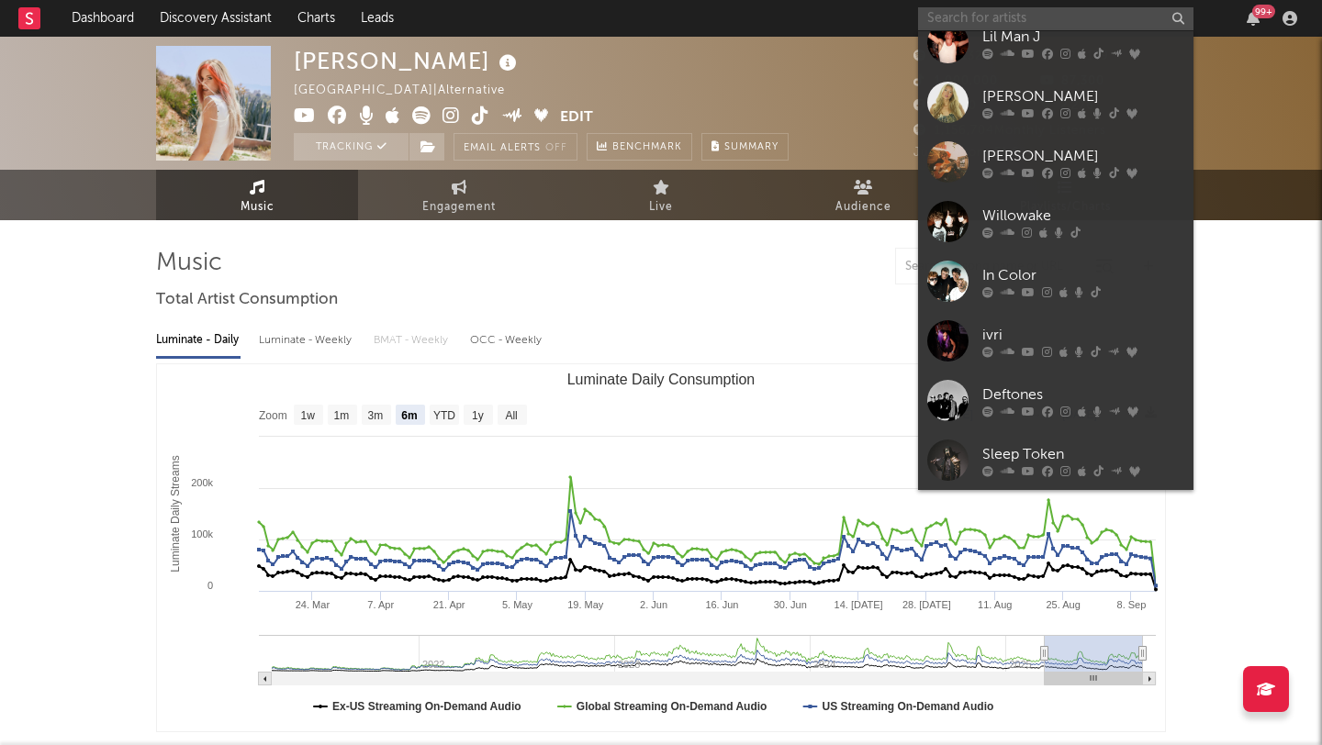
scroll to position [713, 0]
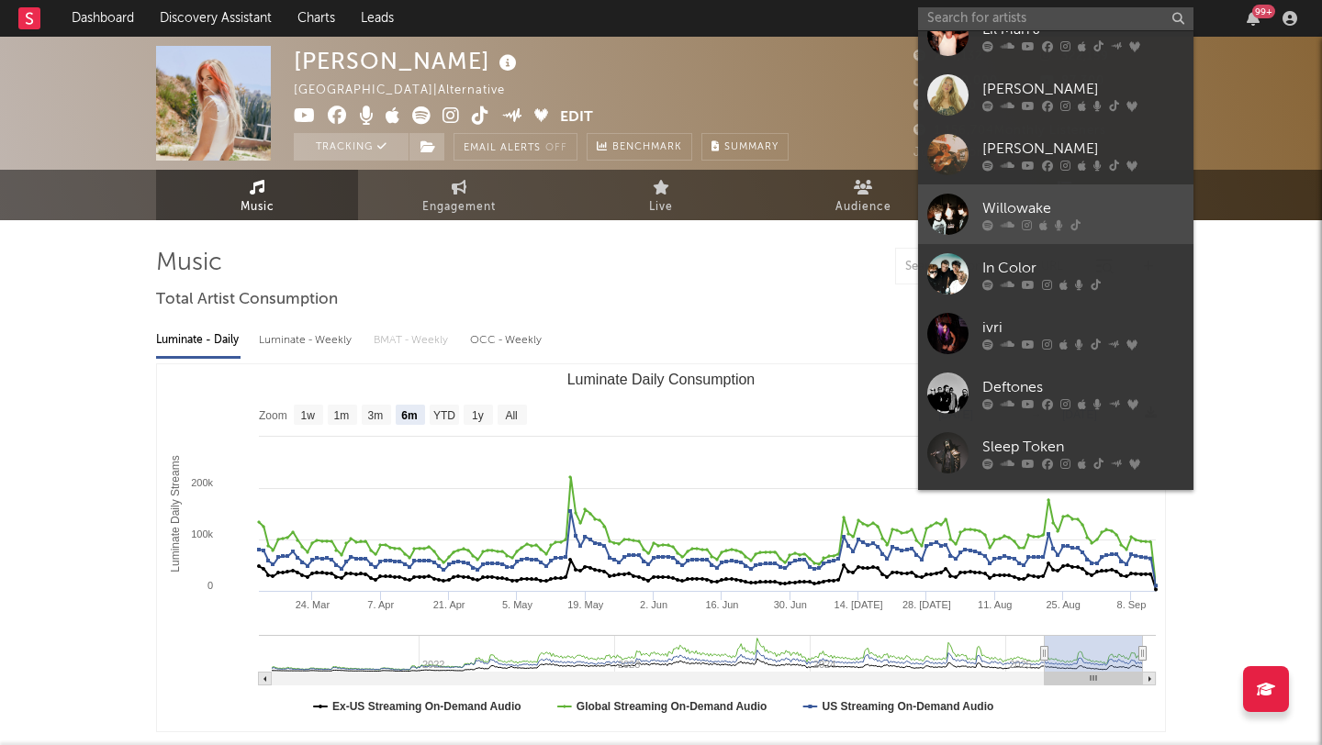
click at [1138, 201] on div "Willowake" at bounding box center [1083, 208] width 202 height 22
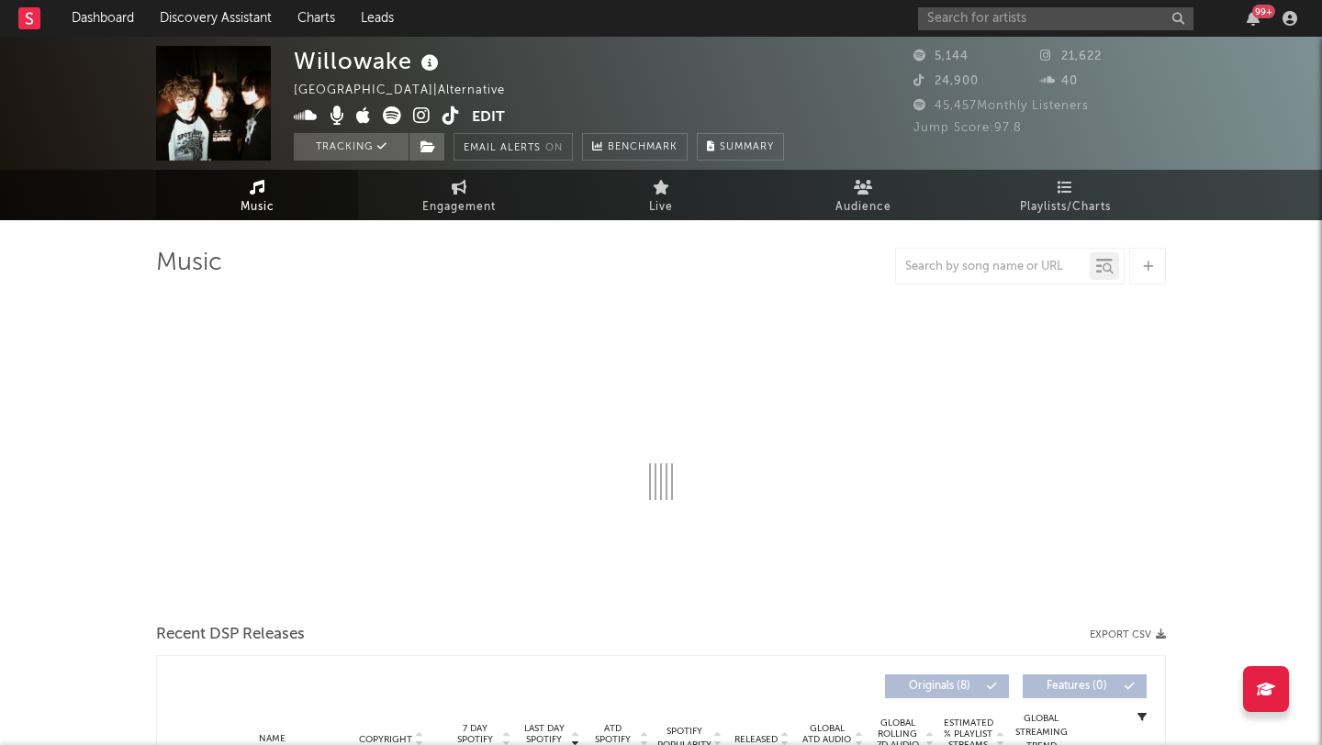
select select "1w"
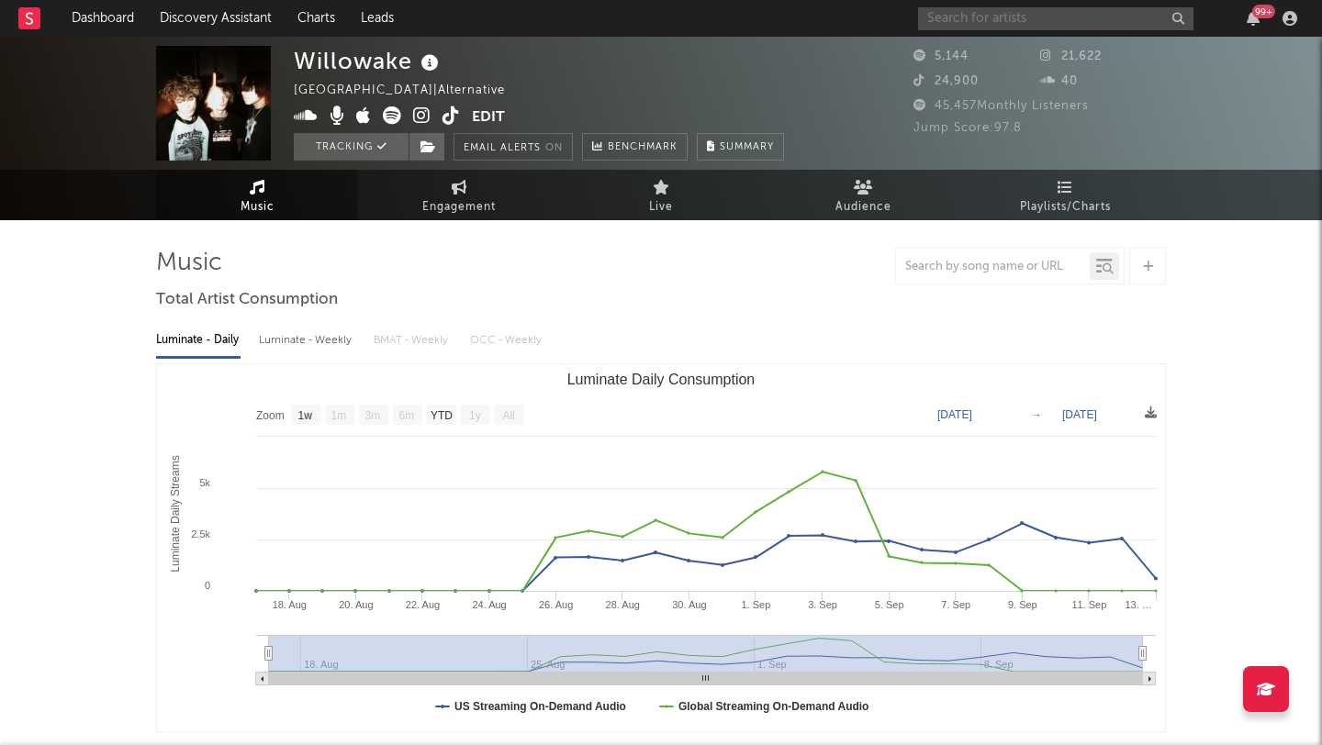
click at [988, 15] on input "text" at bounding box center [1055, 18] width 275 height 23
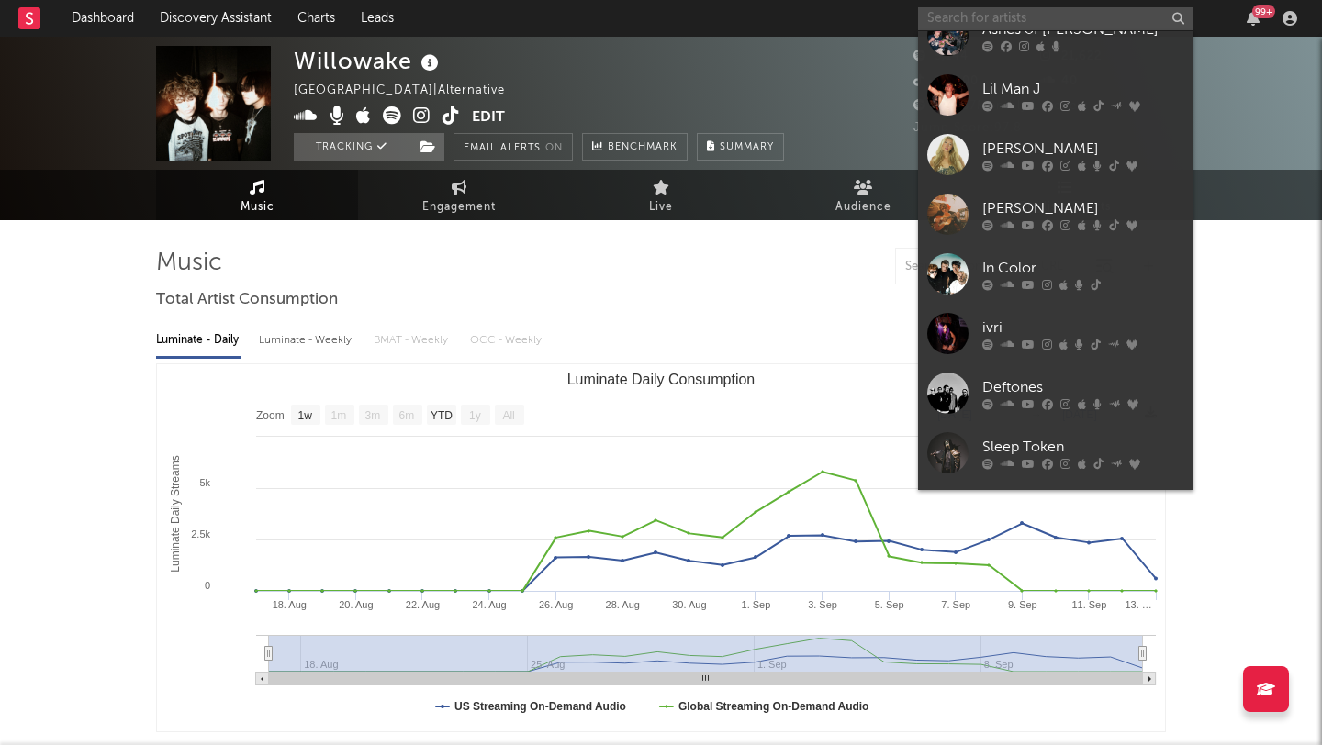
scroll to position [718, 0]
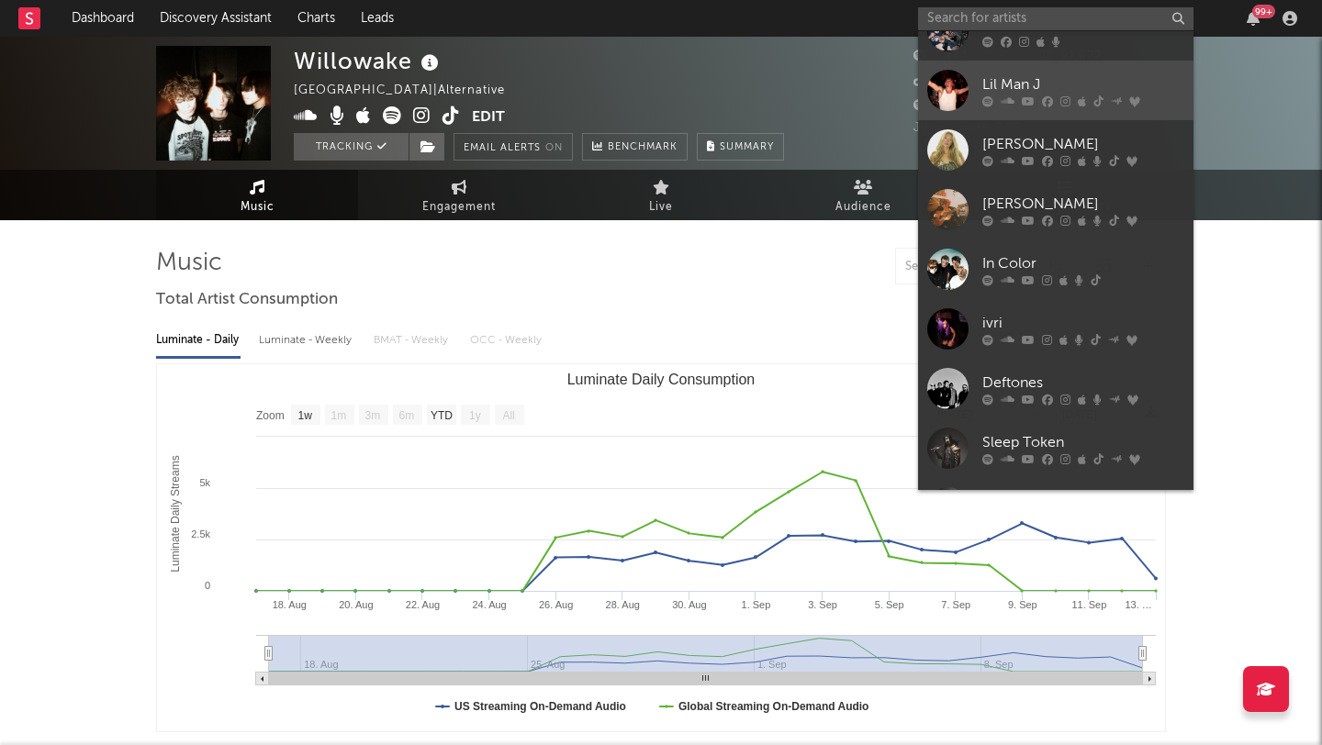
click at [1094, 79] on div "Lil Man J" at bounding box center [1083, 84] width 202 height 22
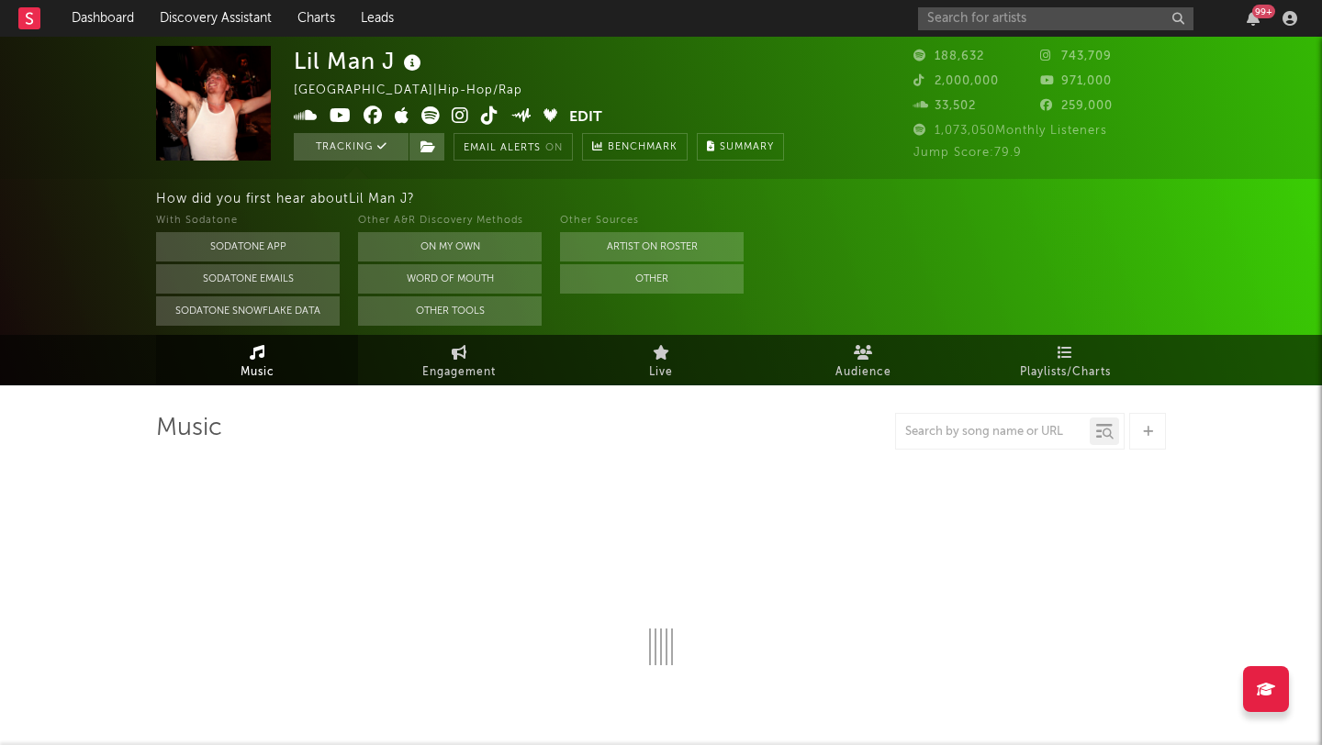
select select "6m"
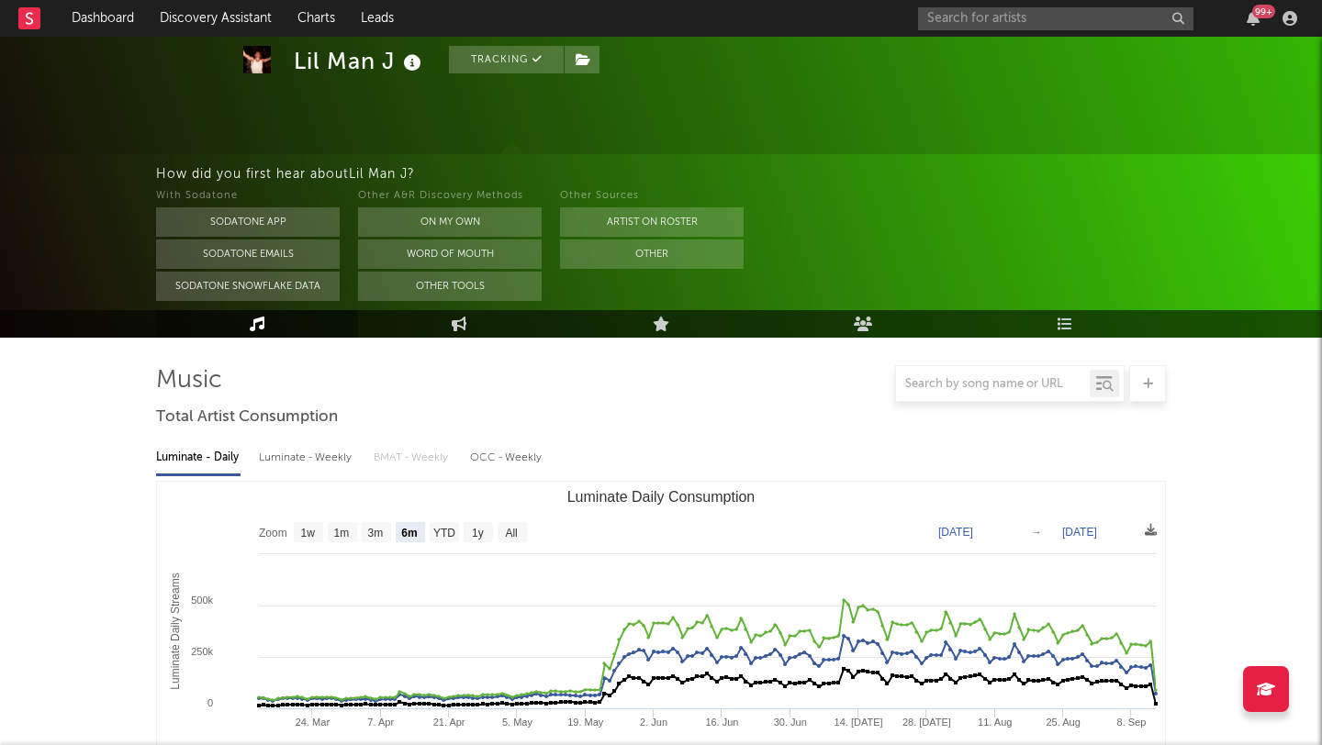
scroll to position [176, 0]
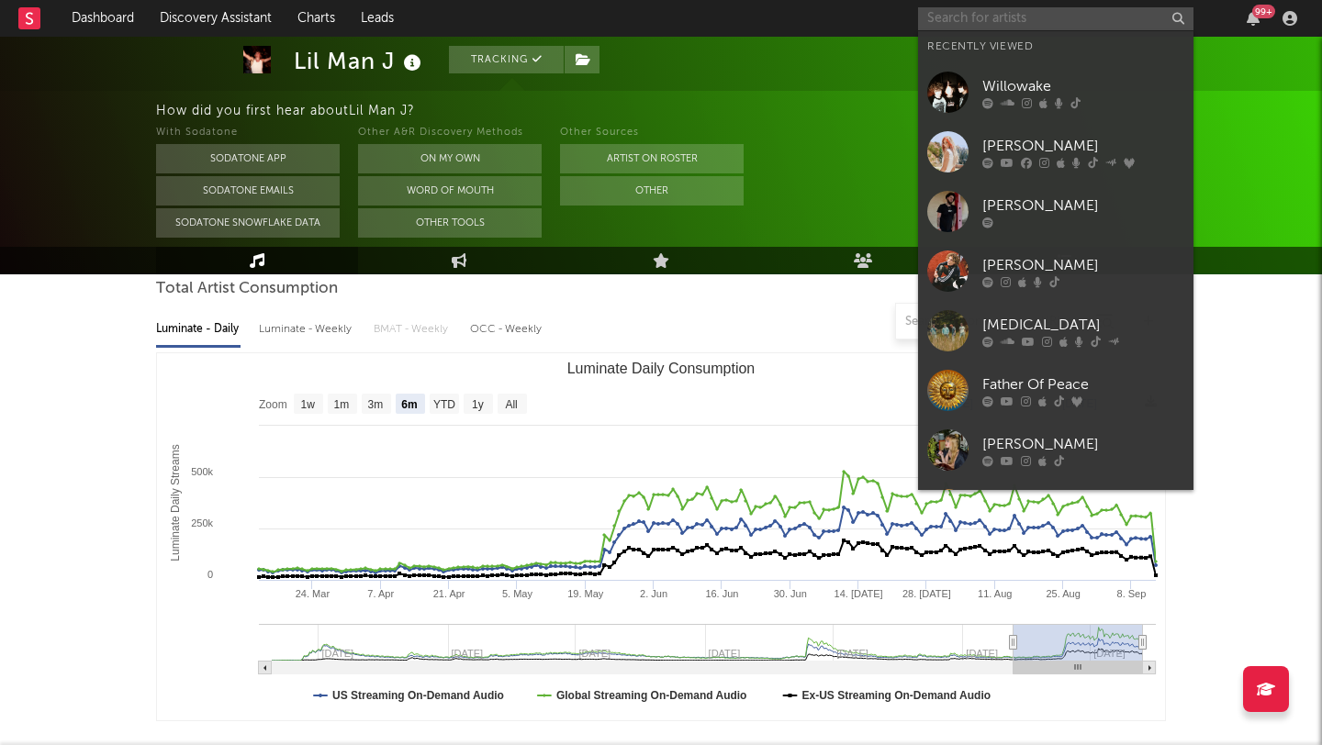
click at [1000, 21] on input "text" at bounding box center [1055, 18] width 275 height 23
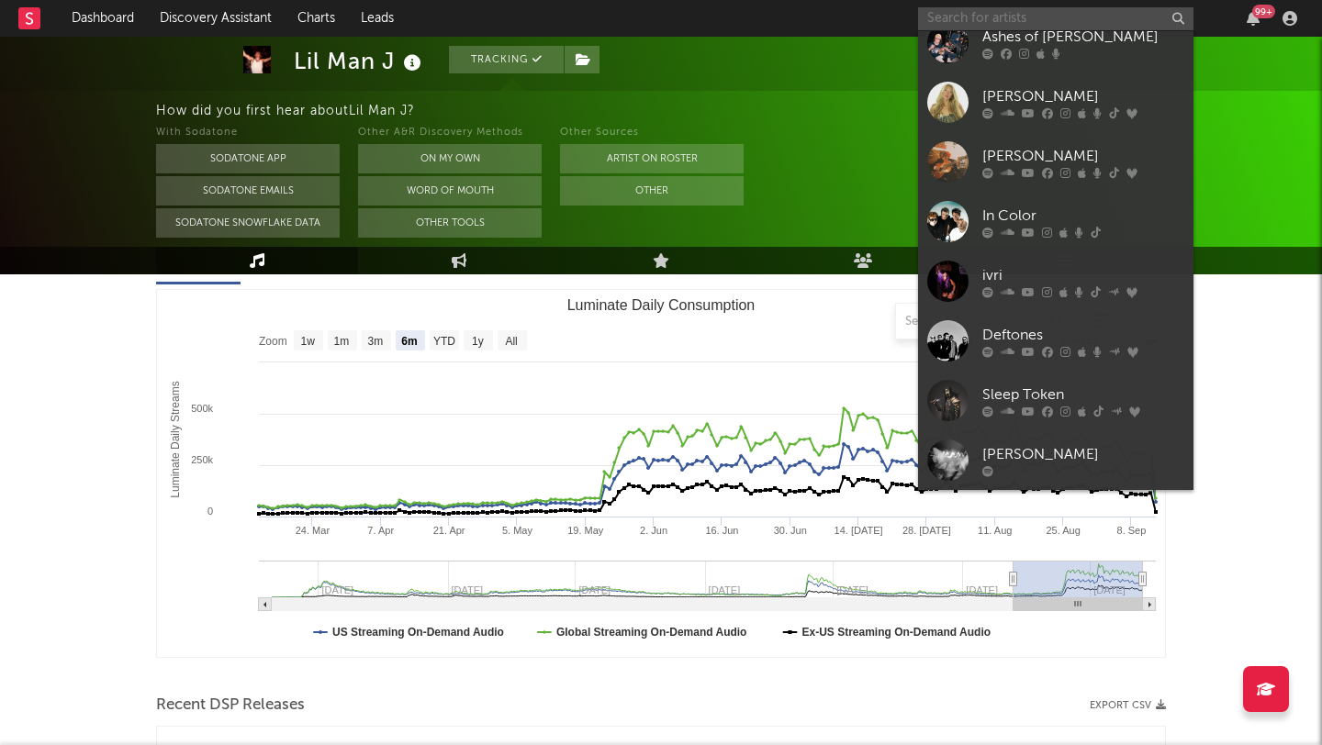
scroll to position [772, 0]
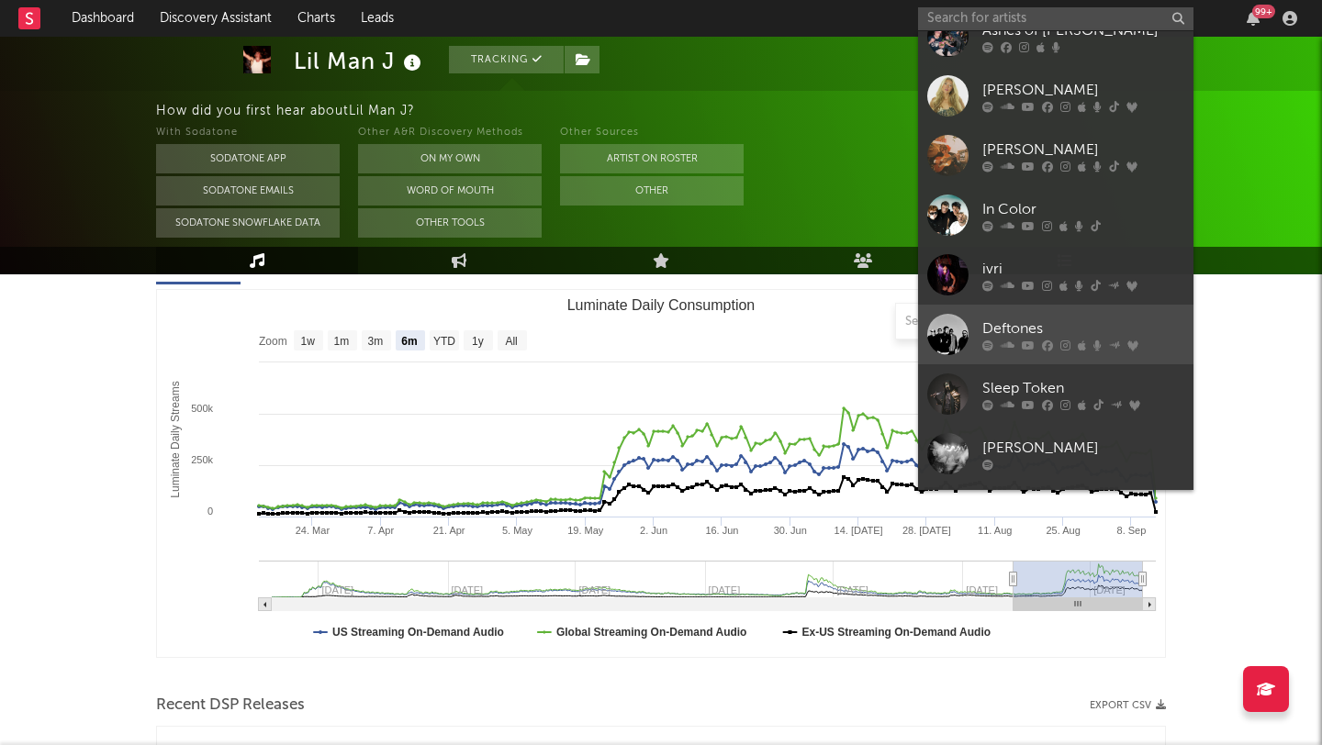
click at [1062, 318] on div "Deftones" at bounding box center [1083, 329] width 202 height 22
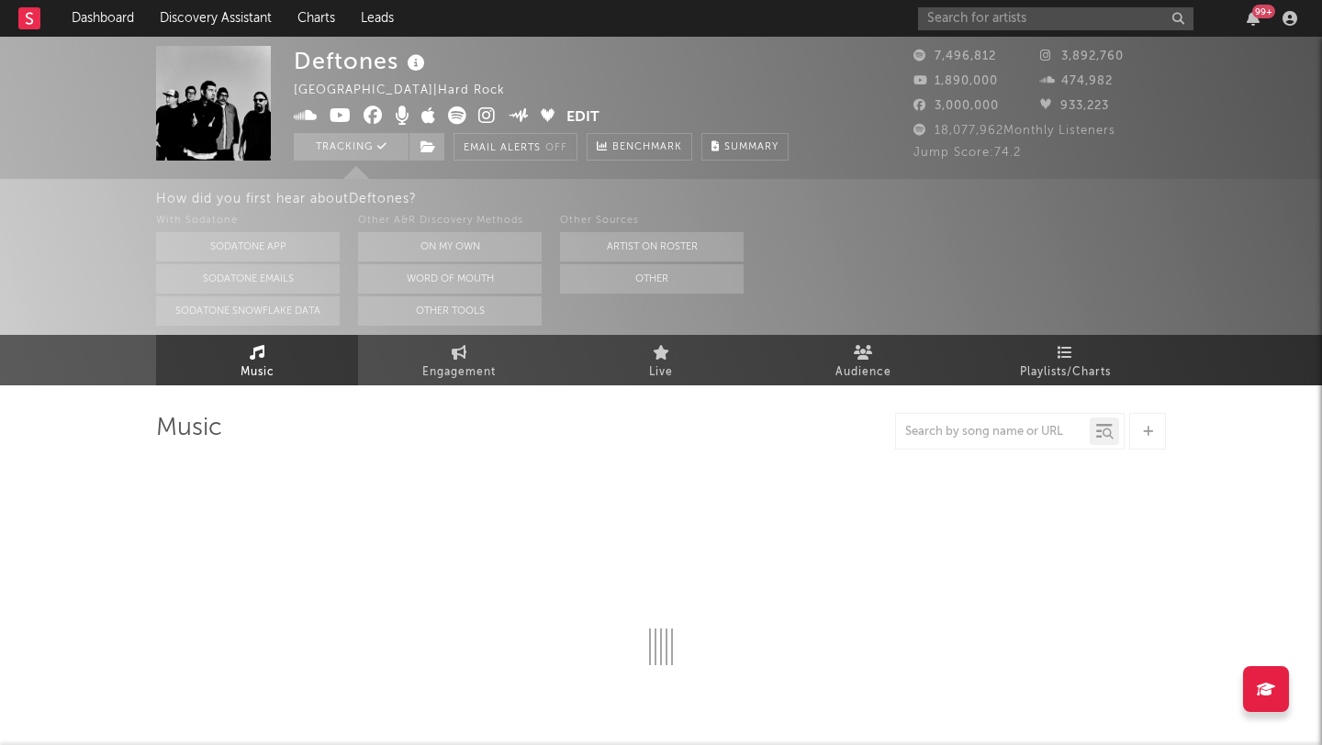
select select "6m"
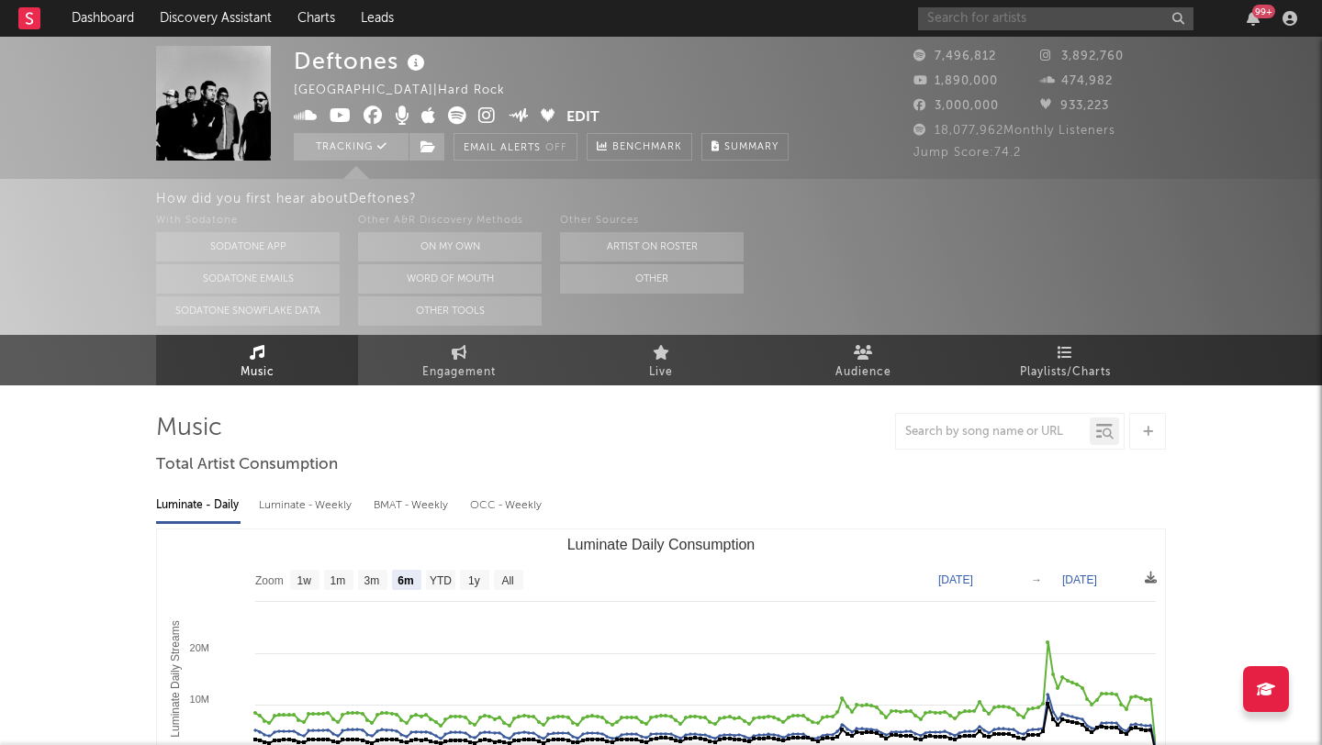
click at [999, 16] on input "text" at bounding box center [1055, 18] width 275 height 23
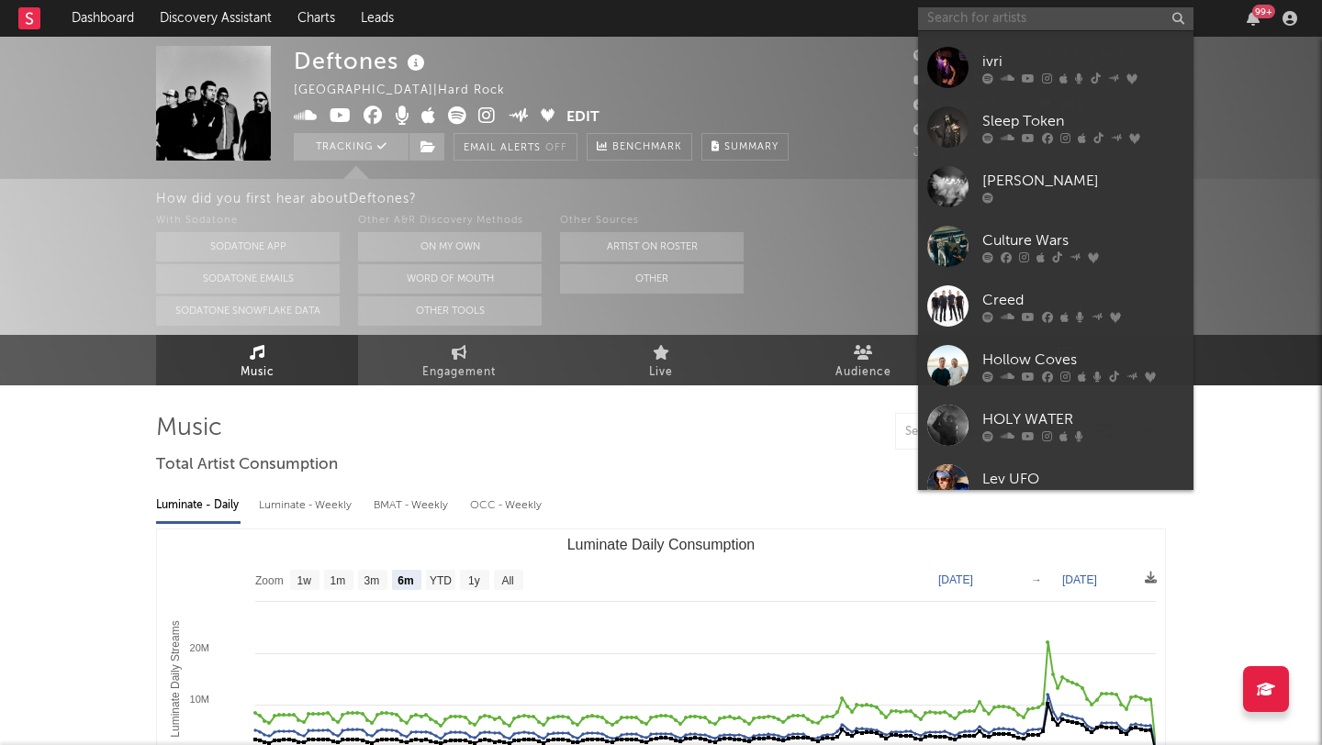
scroll to position [1183, 0]
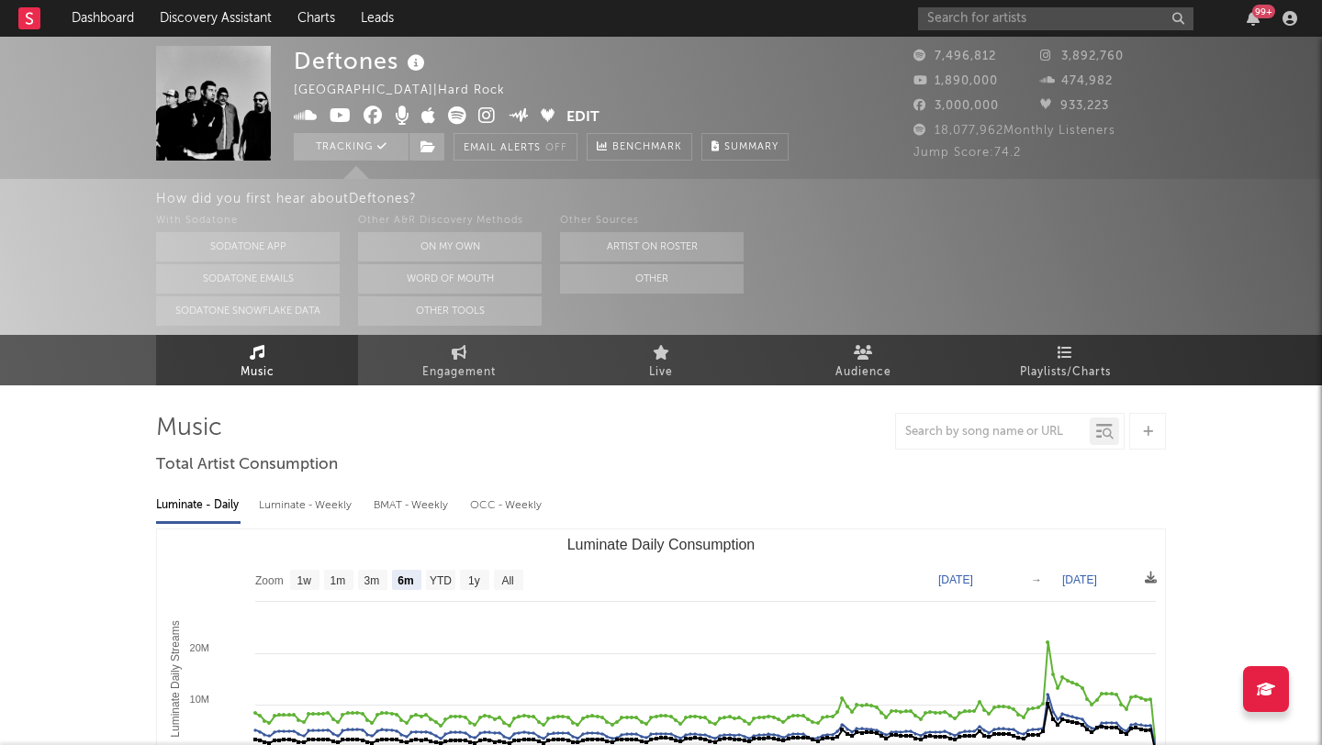
click at [1053, 20] on input "text" at bounding box center [1055, 18] width 275 height 23
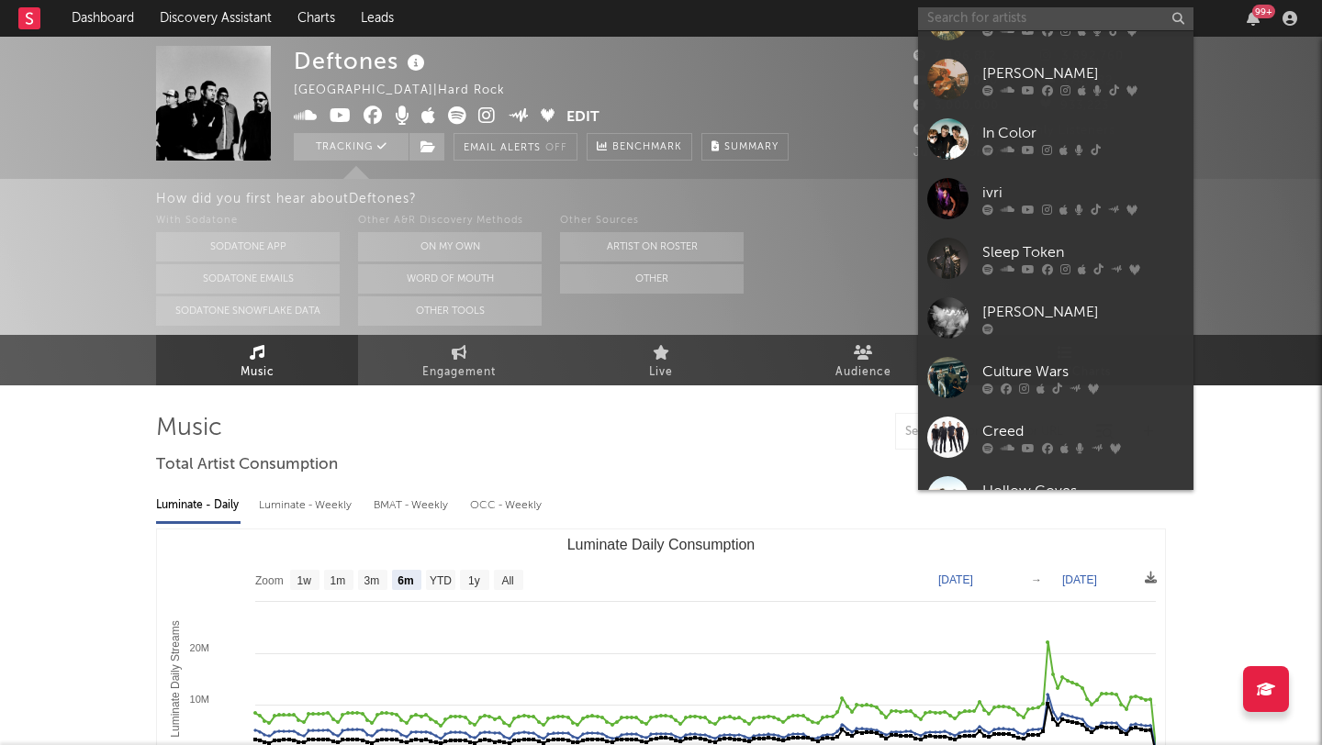
scroll to position [906, 0]
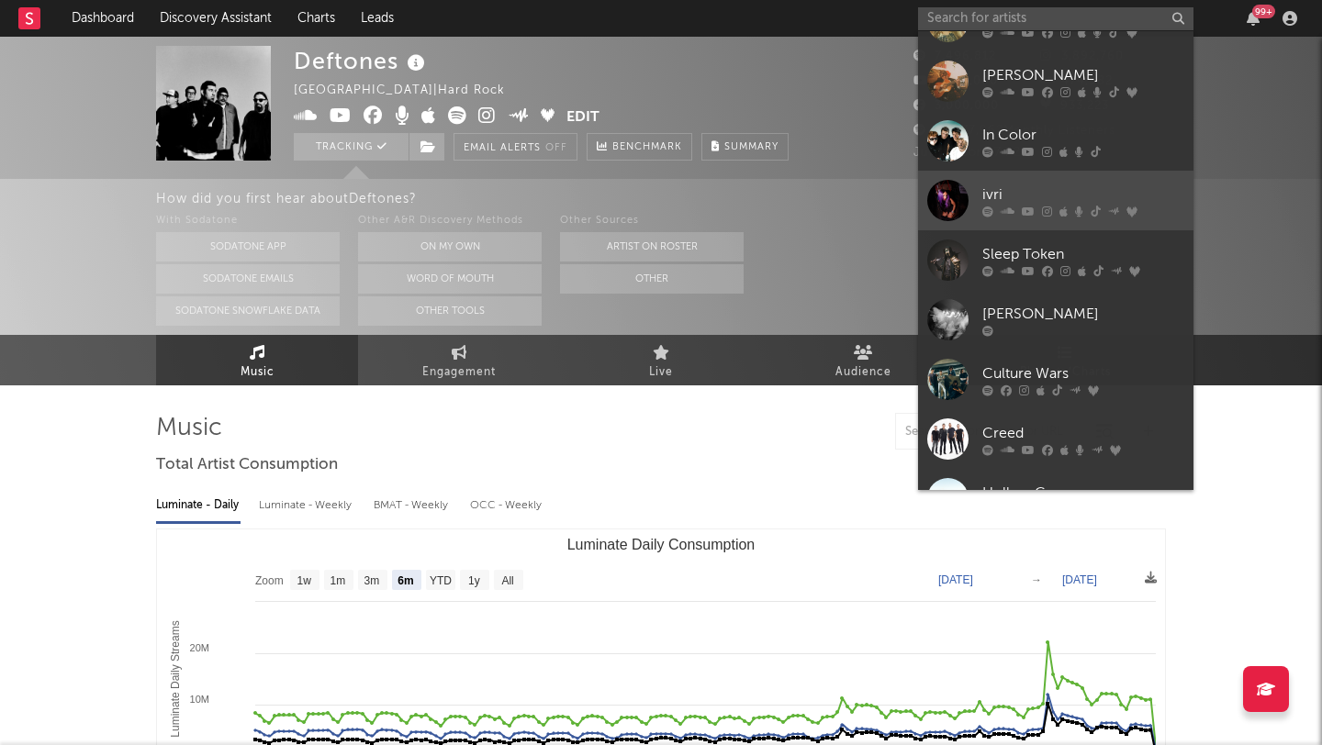
click at [1114, 181] on link "ivri" at bounding box center [1055, 201] width 275 height 60
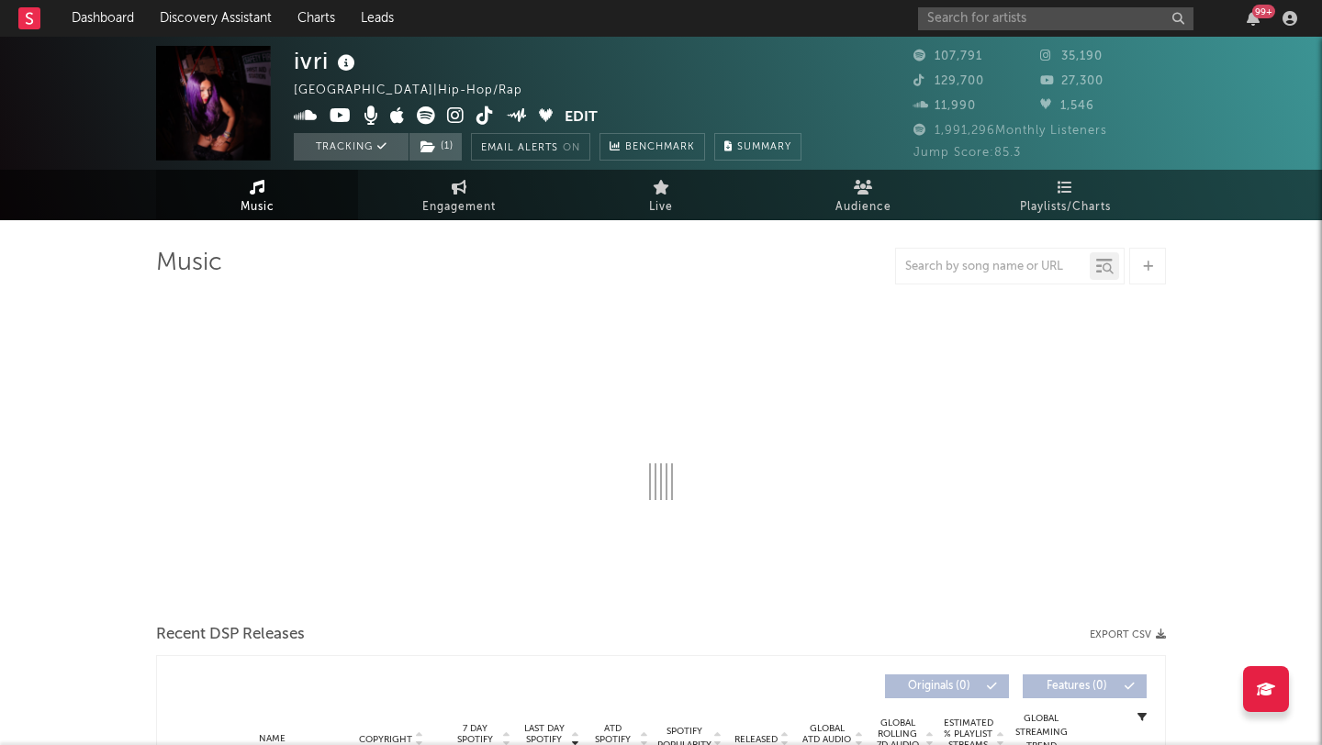
select select "6m"
